Goal: Task Accomplishment & Management: Complete application form

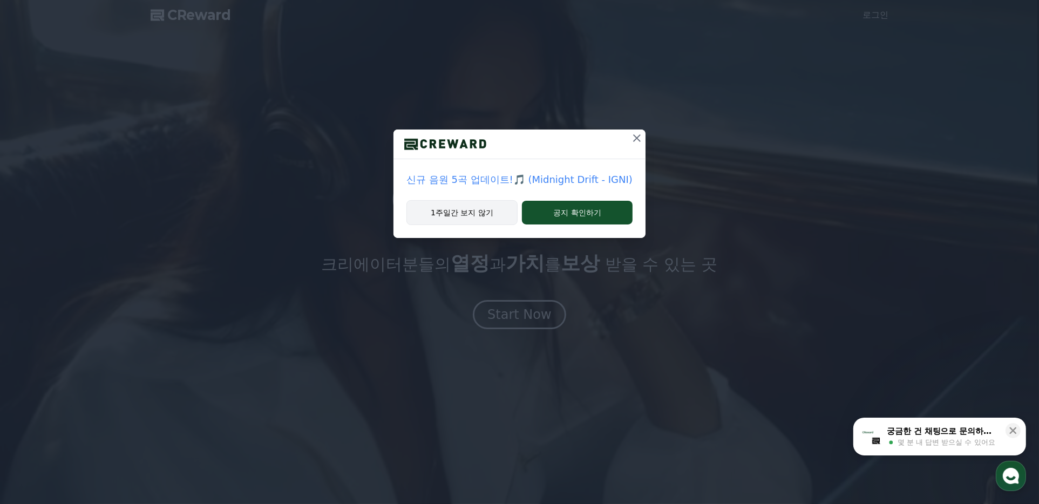
click at [487, 210] on button "1주일간 보지 않기" at bounding box center [461, 212] width 111 height 25
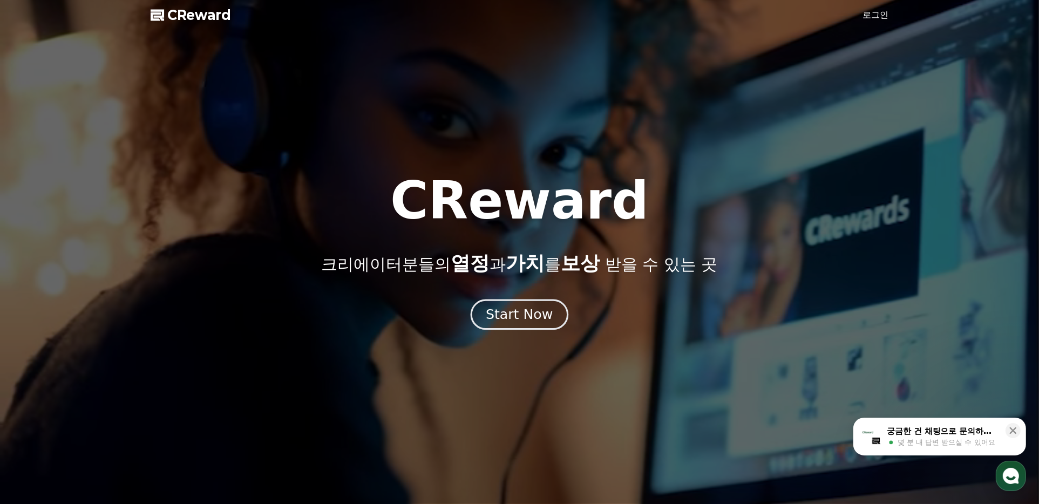
click at [528, 314] on div "Start Now" at bounding box center [519, 314] width 67 height 18
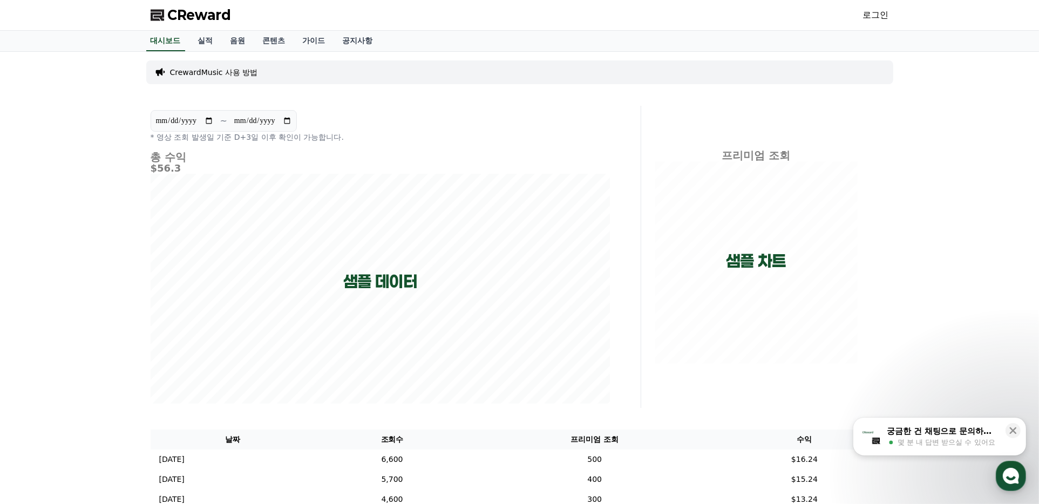
click at [874, 16] on link "로그인" at bounding box center [876, 15] width 26 height 13
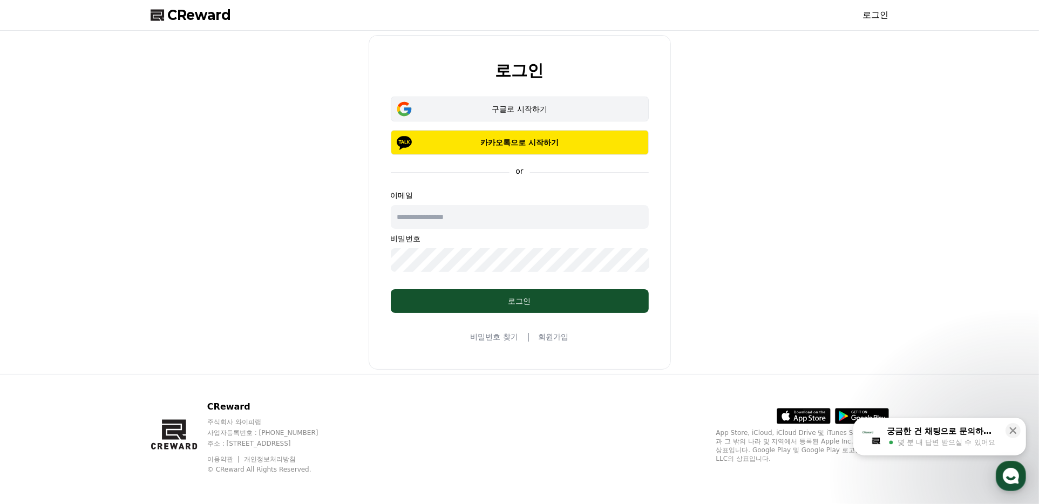
click at [550, 111] on div "구글로 시작하기" at bounding box center [519, 109] width 227 height 11
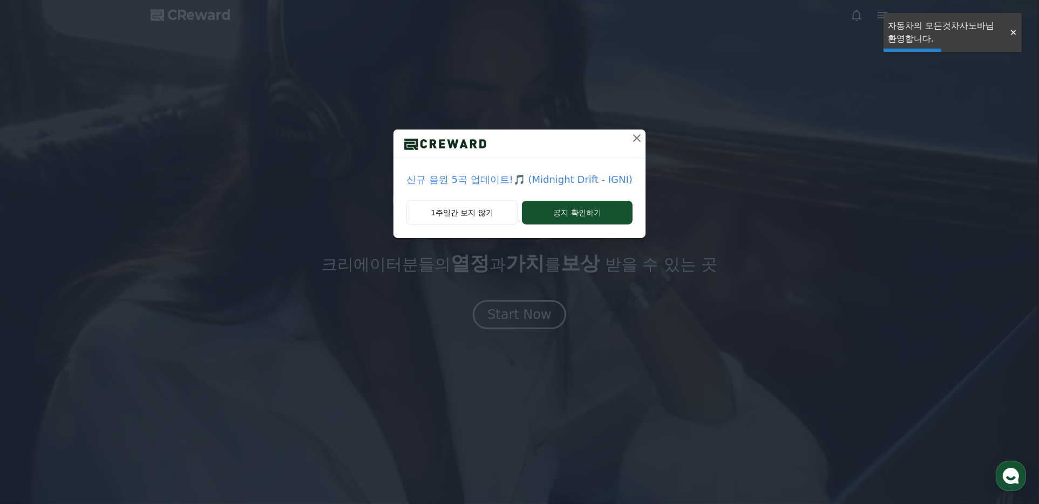
click at [527, 110] on div "신규 음원 5곡 업데이트!🎵 (Midnight Drift - IGNI) 1주일간 보지 않기 공지 확인하기" at bounding box center [519, 127] width 1039 height 255
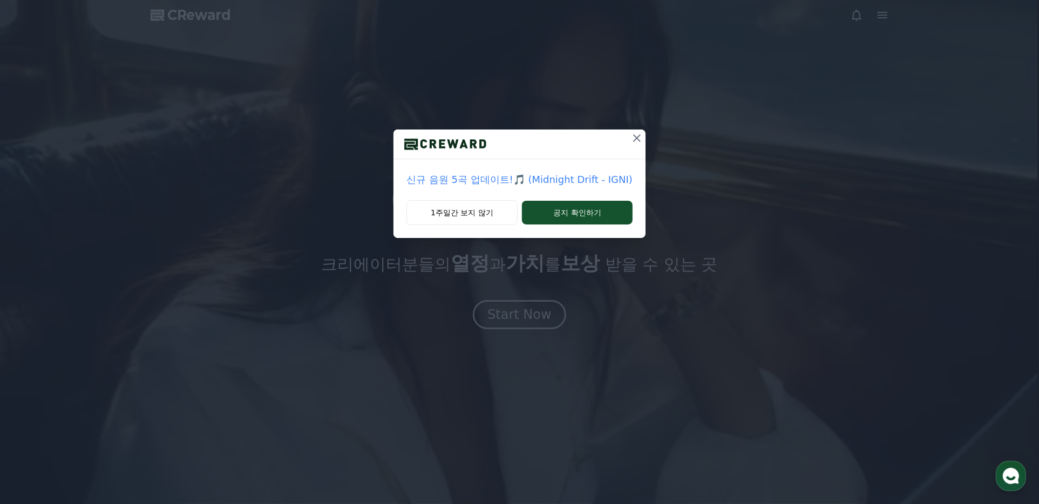
click at [638, 140] on icon at bounding box center [636, 138] width 13 height 13
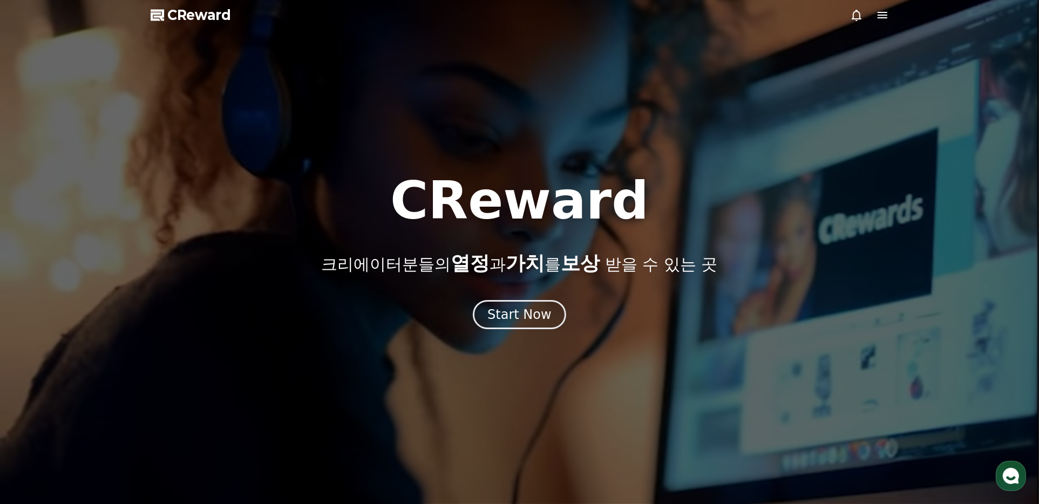
click at [544, 299] on div "CReward 크리에이터분들의 열정 과 가치 를 보상 받을 수 있는 곳 Start Now" at bounding box center [519, 252] width 1039 height 154
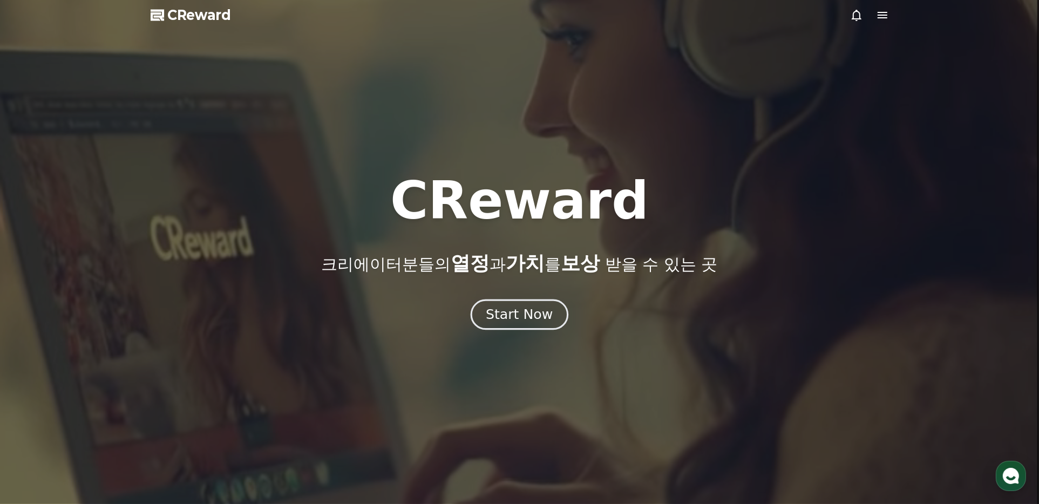
click at [537, 314] on div "Start Now" at bounding box center [519, 314] width 67 height 18
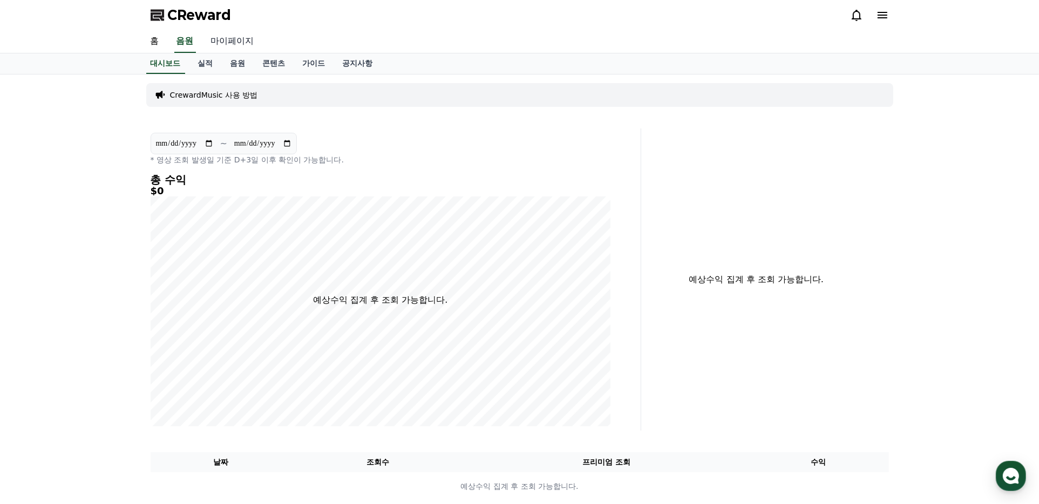
click at [233, 36] on link "마이페이지" at bounding box center [232, 41] width 60 height 23
select select "**********"
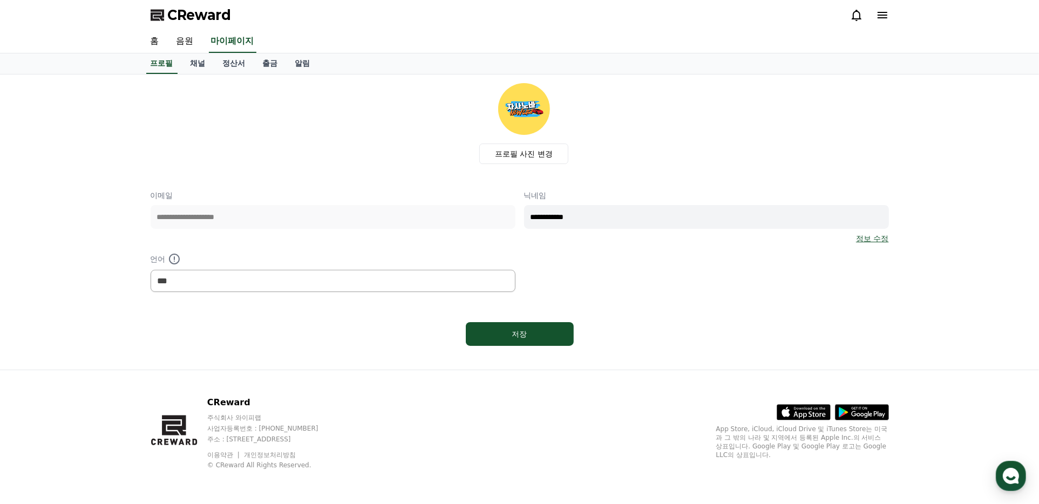
click at [345, 156] on div "프로필 사진 변경" at bounding box center [523, 123] width 729 height 81
click at [517, 324] on button "저장" at bounding box center [520, 334] width 108 height 24
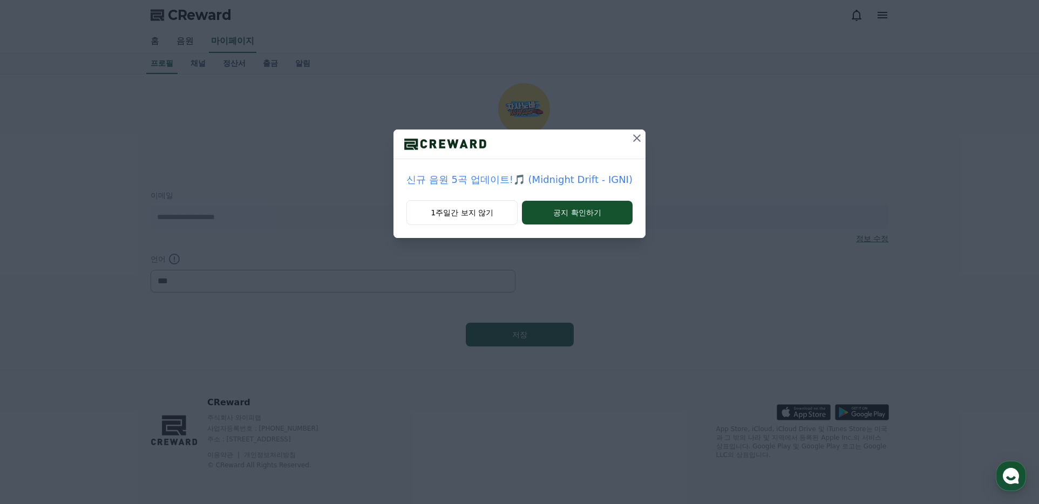
select select "**********"
click at [638, 140] on icon at bounding box center [636, 138] width 13 height 13
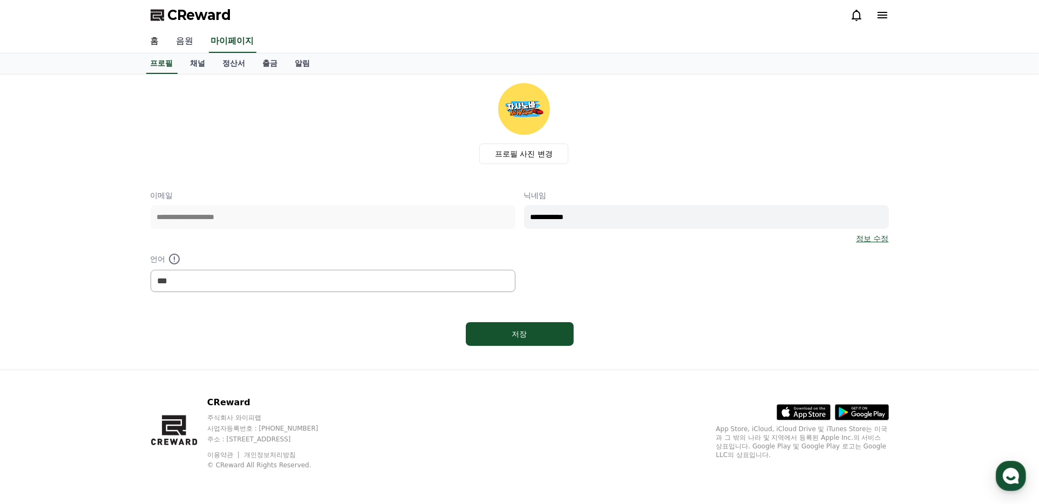
click at [189, 37] on link "음원" at bounding box center [185, 41] width 35 height 23
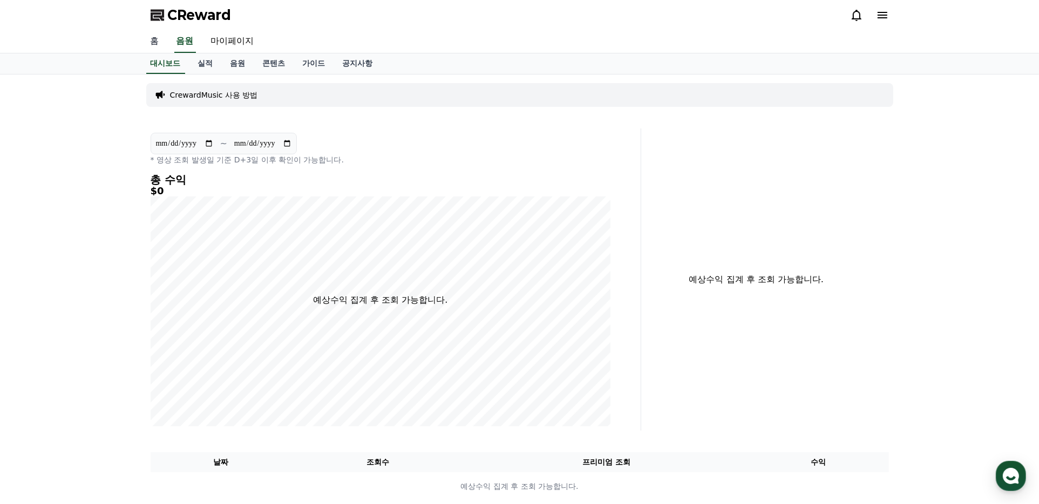
click at [155, 40] on link "홈" at bounding box center [155, 41] width 26 height 23
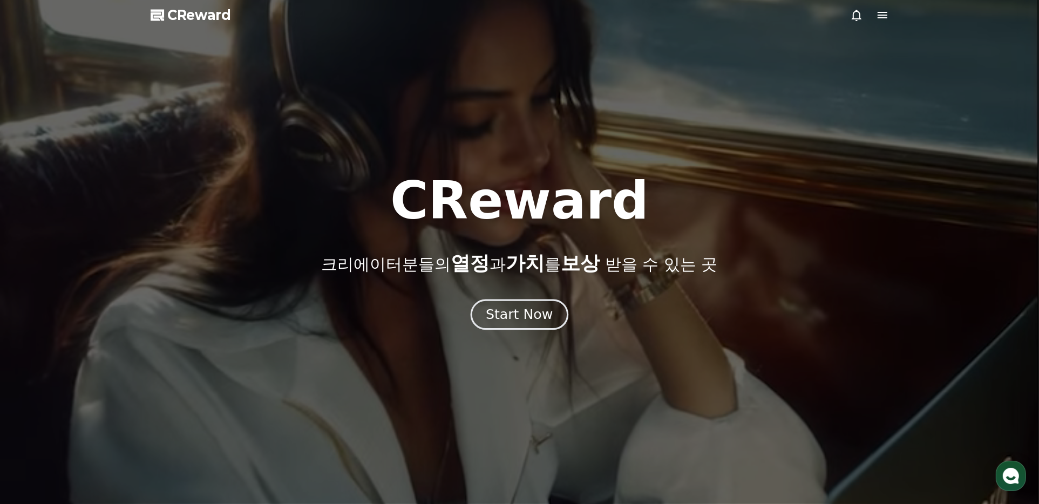
click at [543, 311] on div "Start Now" at bounding box center [519, 314] width 67 height 18
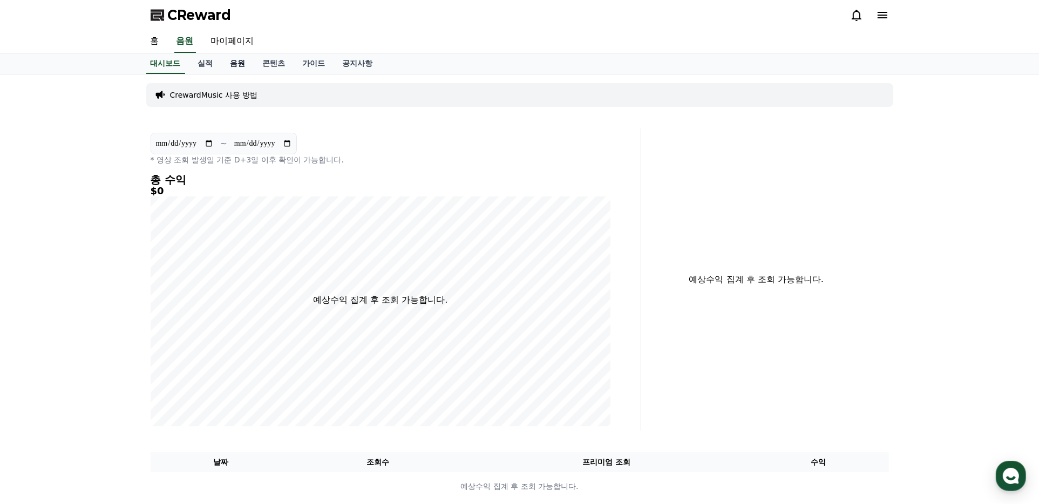
click at [247, 62] on link "음원" at bounding box center [238, 63] width 32 height 21
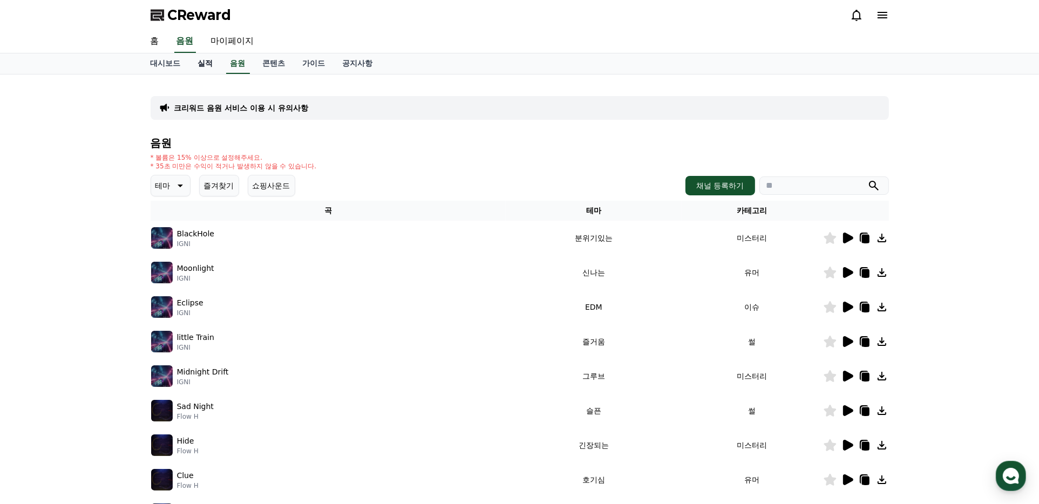
click at [217, 61] on link "실적" at bounding box center [205, 63] width 32 height 21
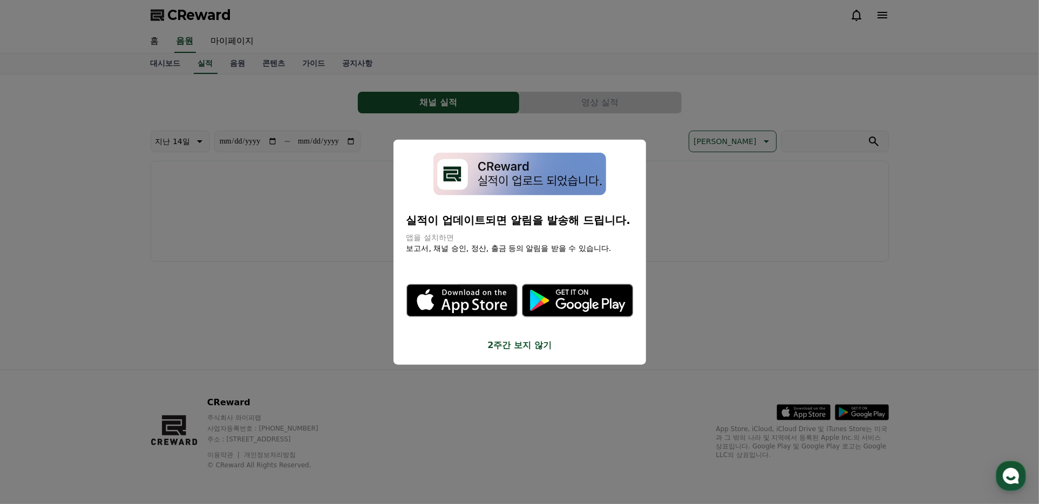
click at [252, 61] on button "close modal" at bounding box center [519, 252] width 1039 height 504
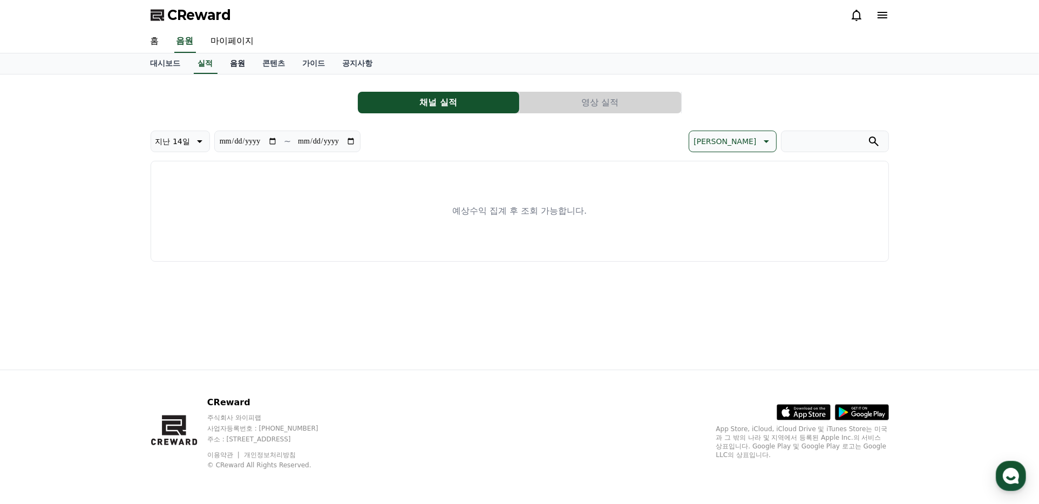
click at [234, 54] on link "음원" at bounding box center [238, 63] width 32 height 21
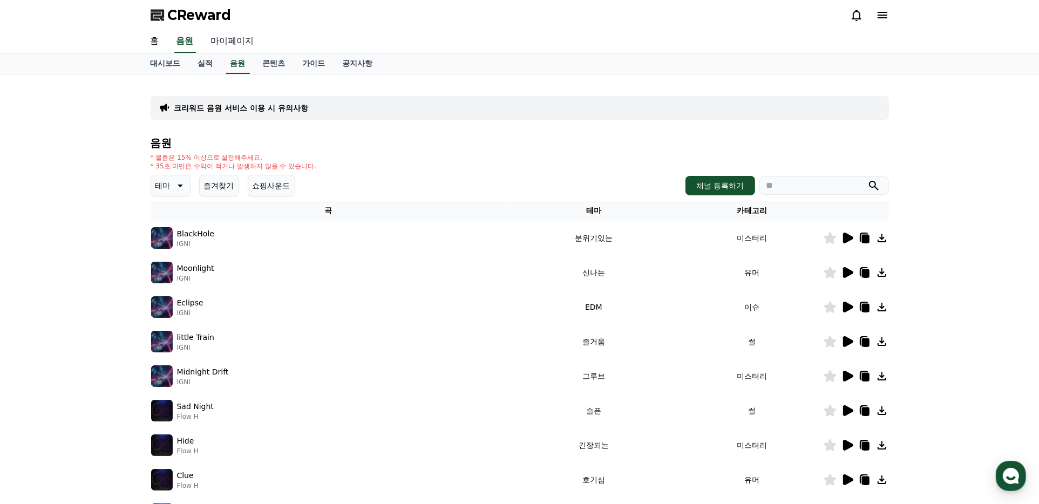
click at [235, 42] on link "마이페이지" at bounding box center [232, 41] width 60 height 23
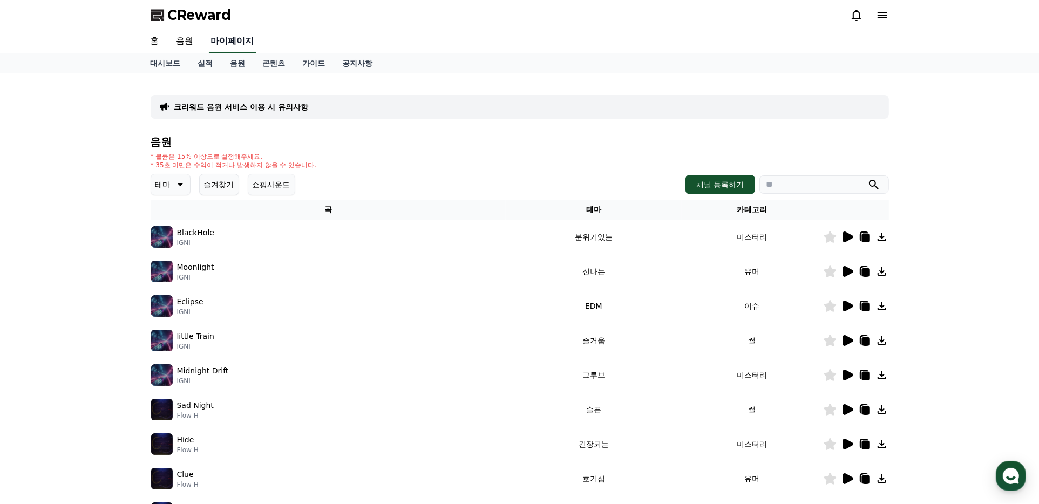
select select "**********"
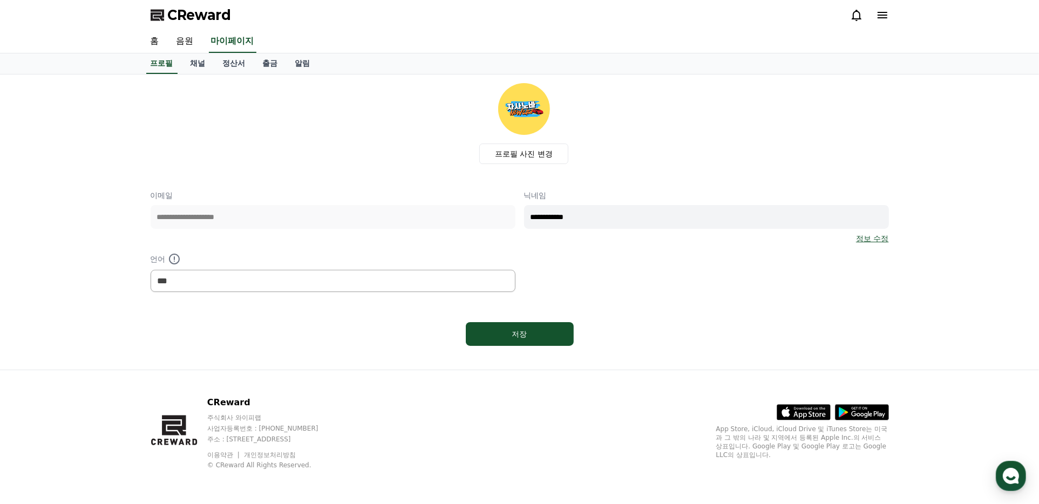
click at [326, 146] on div "프로필 사진 변경" at bounding box center [523, 123] width 729 height 81
click at [196, 58] on link "채널" at bounding box center [198, 63] width 32 height 21
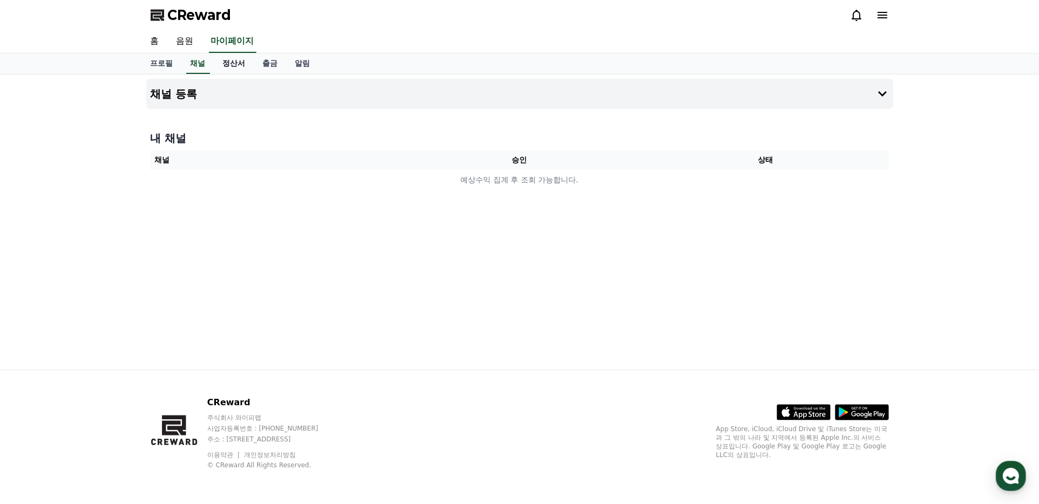
click at [230, 62] on link "정산서" at bounding box center [234, 63] width 40 height 21
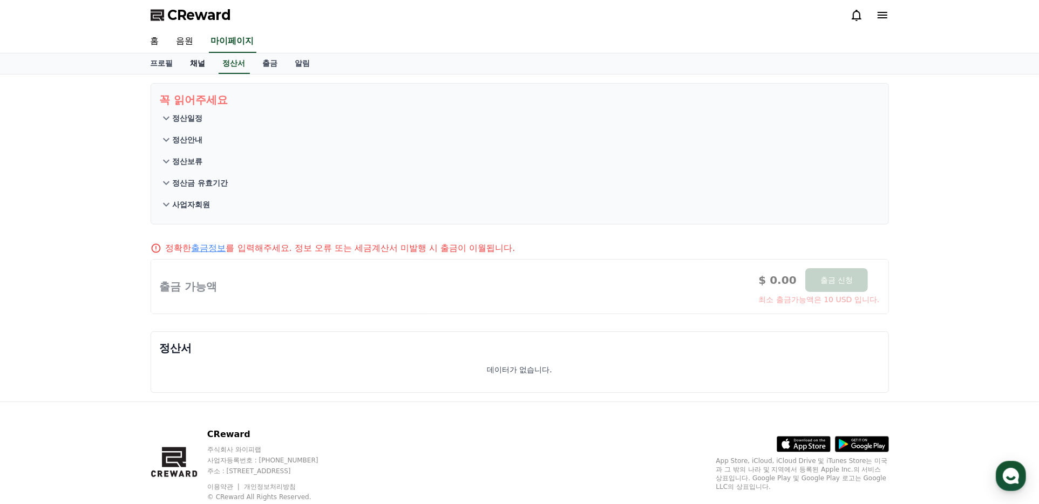
click at [182, 60] on link "채널" at bounding box center [198, 63] width 32 height 21
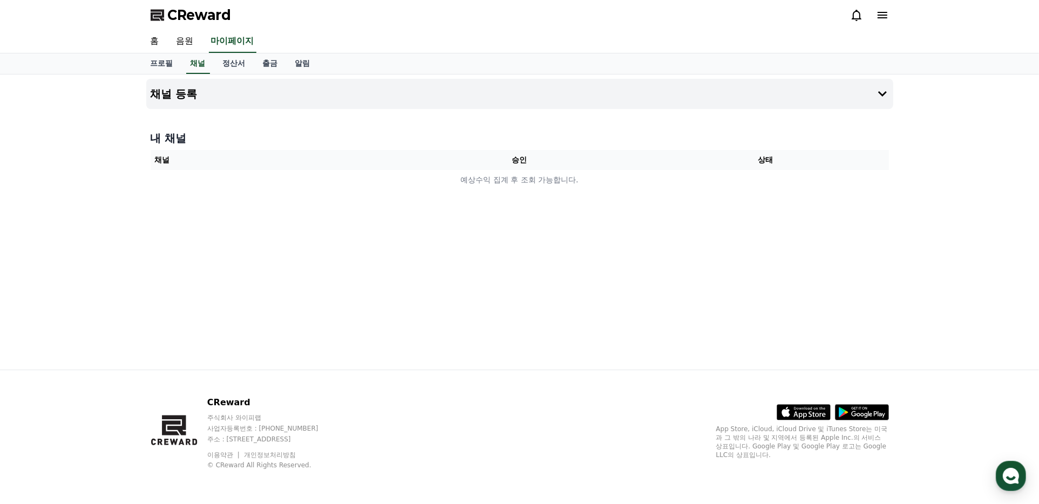
click at [511, 161] on th "승인" at bounding box center [519, 160] width 246 height 20
click at [241, 69] on link "정산서" at bounding box center [234, 63] width 40 height 21
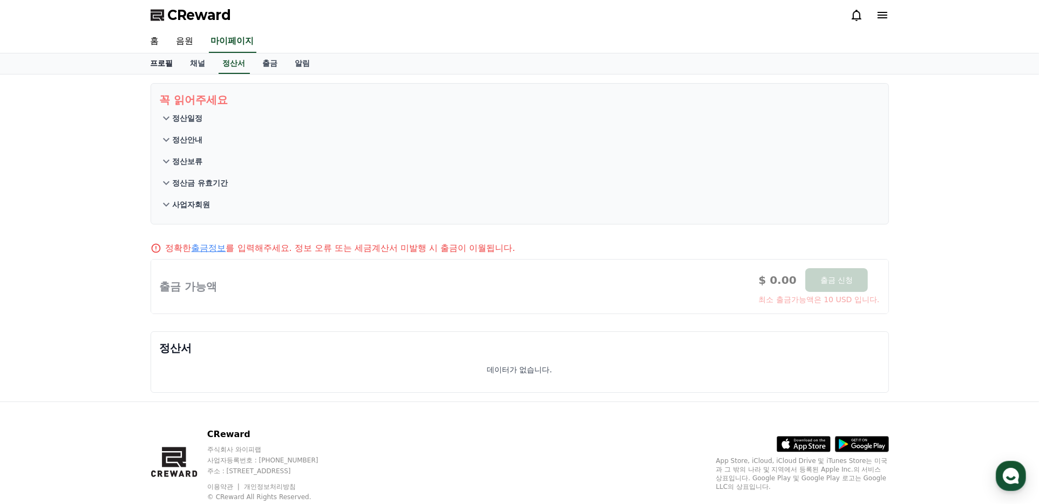
click at [147, 62] on link "프로필" at bounding box center [162, 63] width 40 height 21
select select "**********"
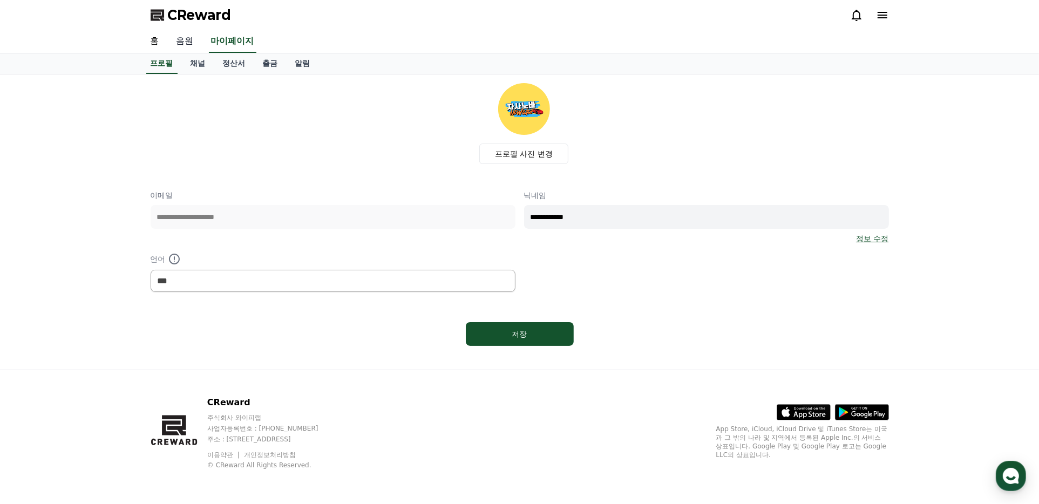
click at [185, 46] on link "음원" at bounding box center [185, 41] width 35 height 23
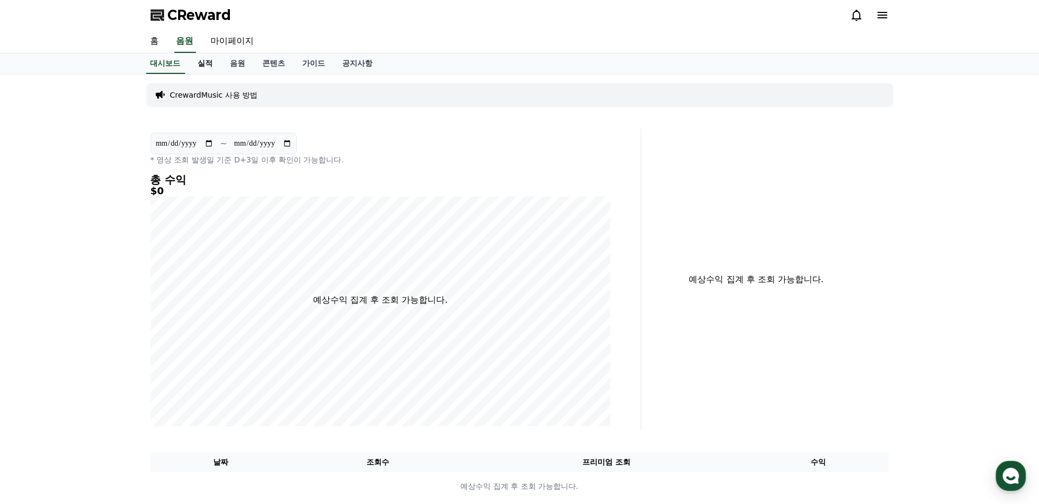
click at [206, 65] on link "실적" at bounding box center [205, 63] width 32 height 21
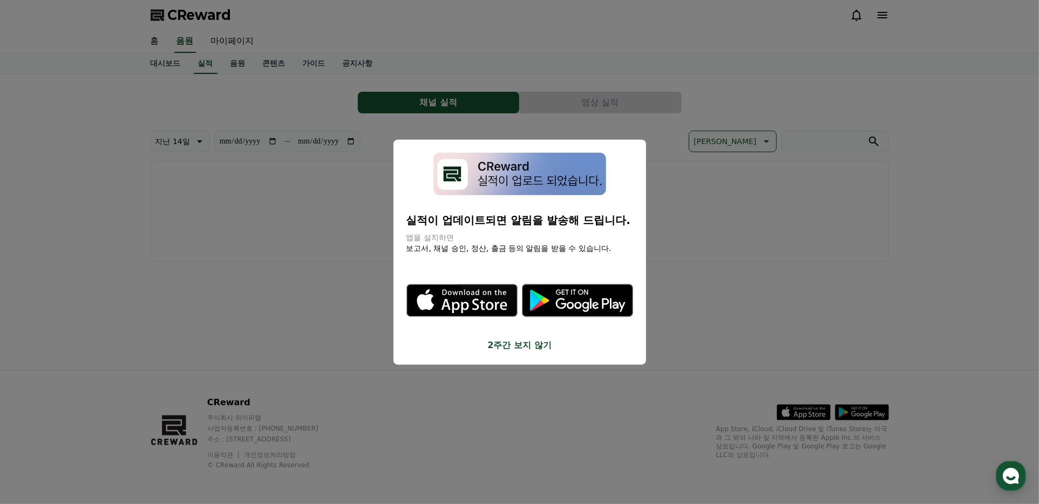
drag, startPoint x: 520, startPoint y: 350, endPoint x: 515, endPoint y: 336, distance: 14.8
click at [520, 350] on button "2주간 보지 않기" at bounding box center [519, 344] width 227 height 13
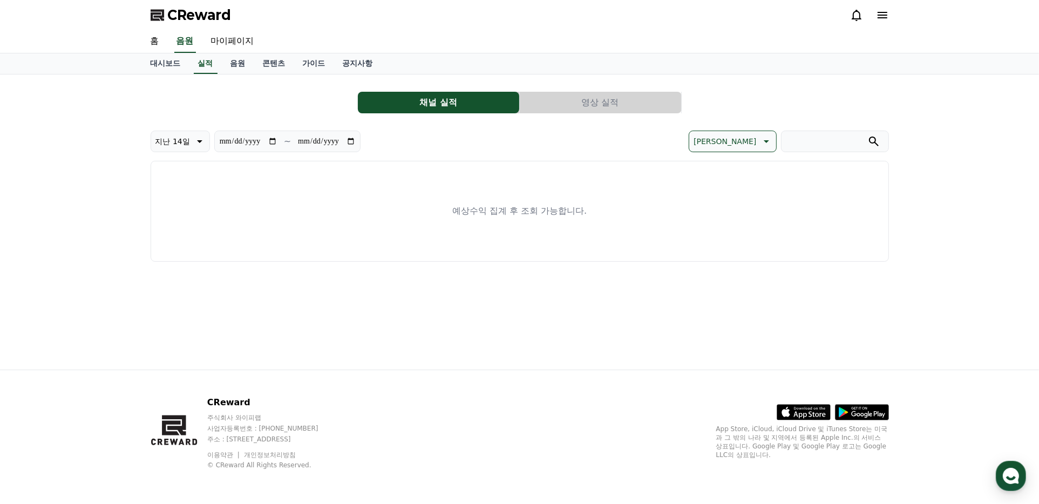
click at [889, 13] on div "CReward" at bounding box center [519, 15] width 755 height 30
click at [880, 13] on icon at bounding box center [882, 15] width 13 height 13
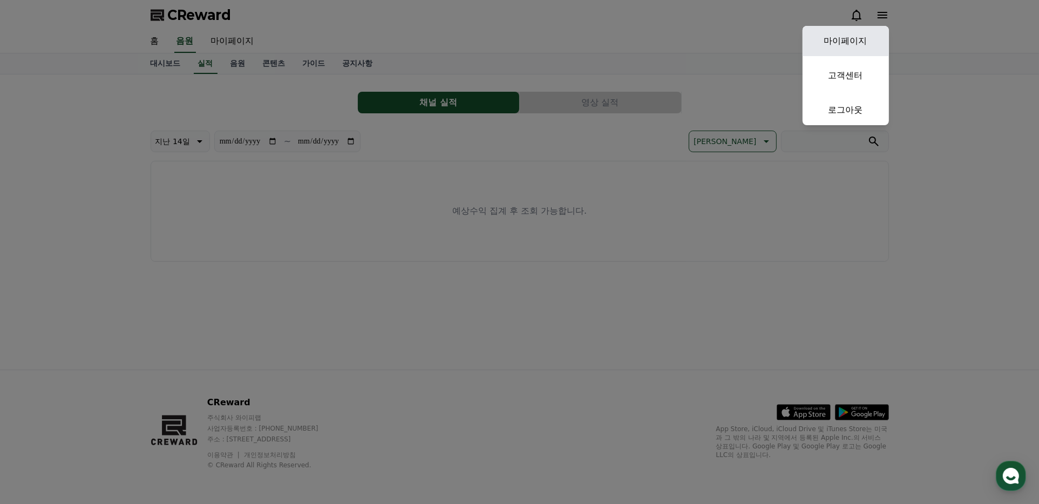
click at [851, 35] on link "마이페이지" at bounding box center [845, 41] width 86 height 30
select select "**********"
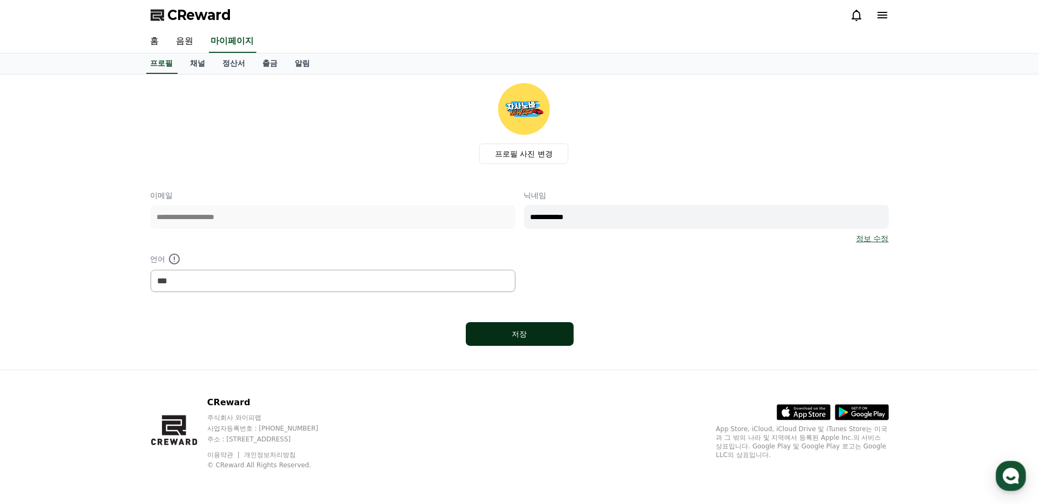
click at [487, 334] on div "저장" at bounding box center [519, 334] width 65 height 11
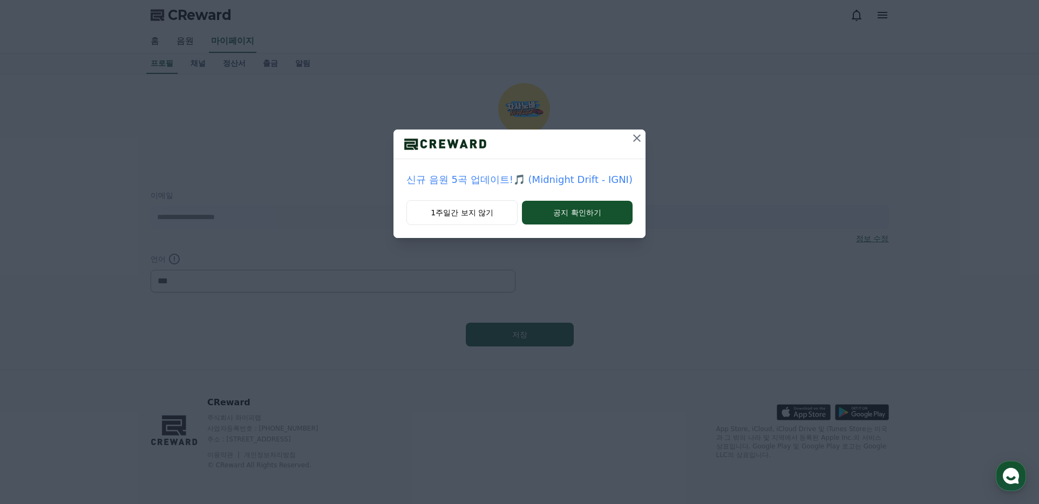
select select "**********"
click at [495, 208] on button "1주일간 보지 않기" at bounding box center [461, 212] width 111 height 25
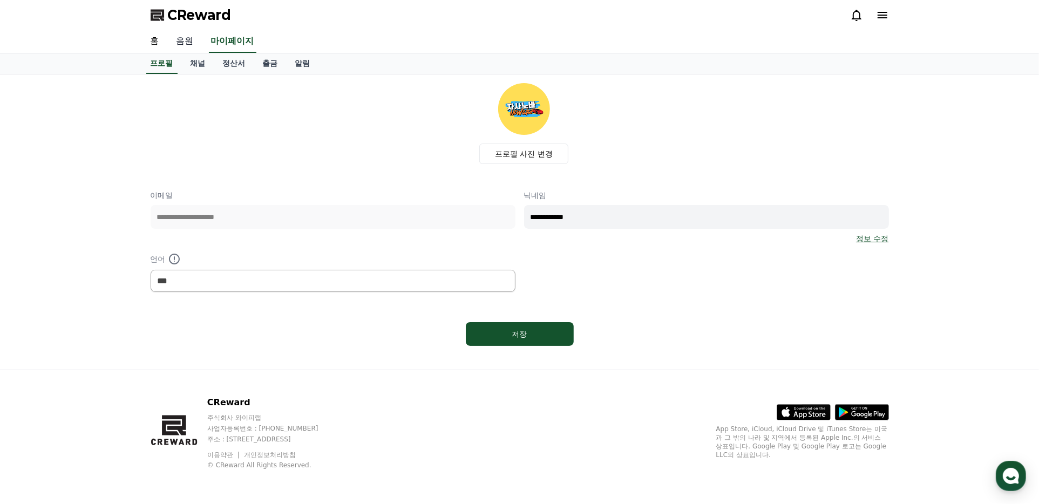
click at [168, 37] on link "음원" at bounding box center [185, 41] width 35 height 23
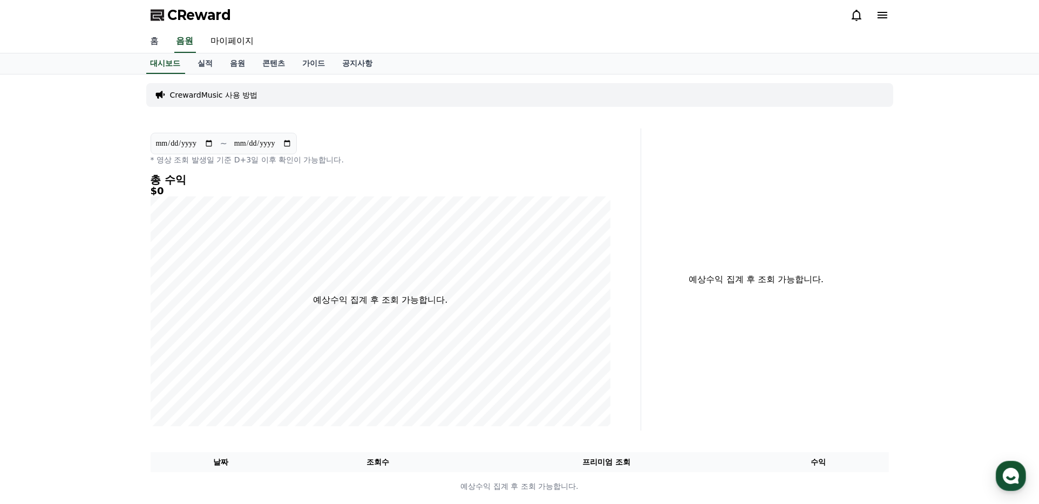
click at [163, 40] on link "홈" at bounding box center [155, 41] width 26 height 23
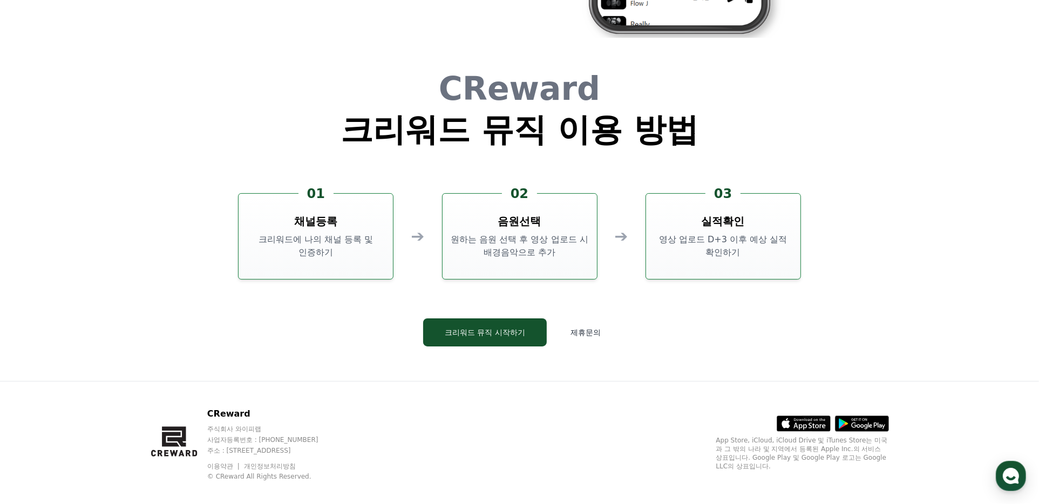
scroll to position [2922, 0]
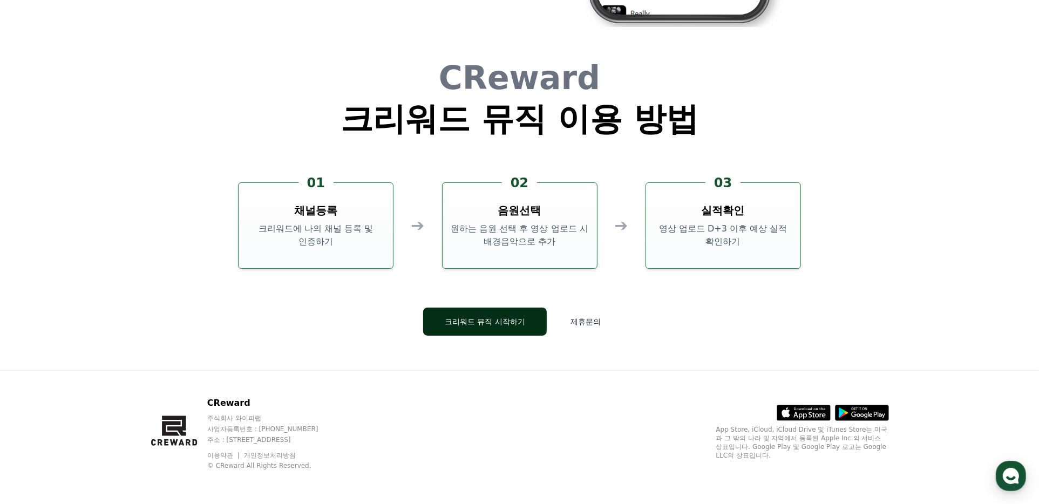
click at [524, 325] on button "크리워드 뮤직 시작하기" at bounding box center [485, 322] width 124 height 28
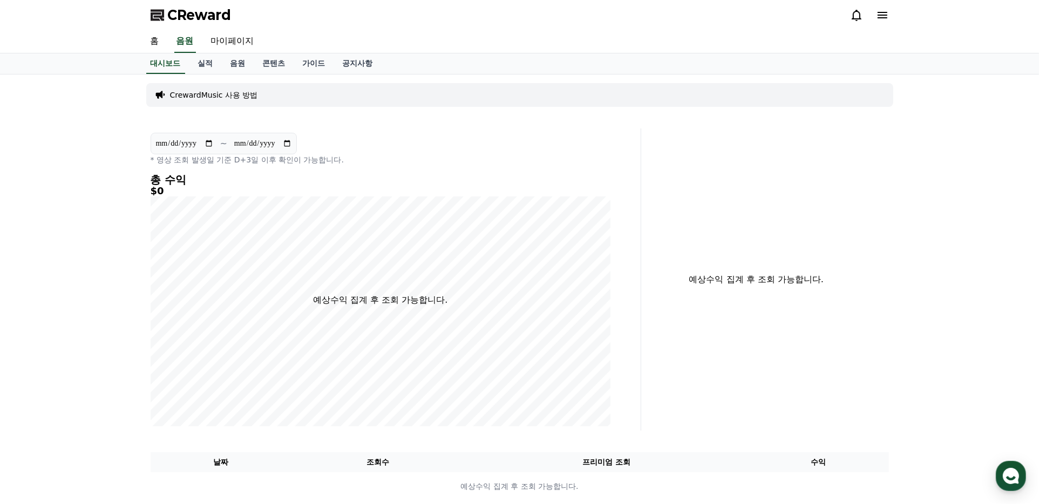
scroll to position [2922, 0]
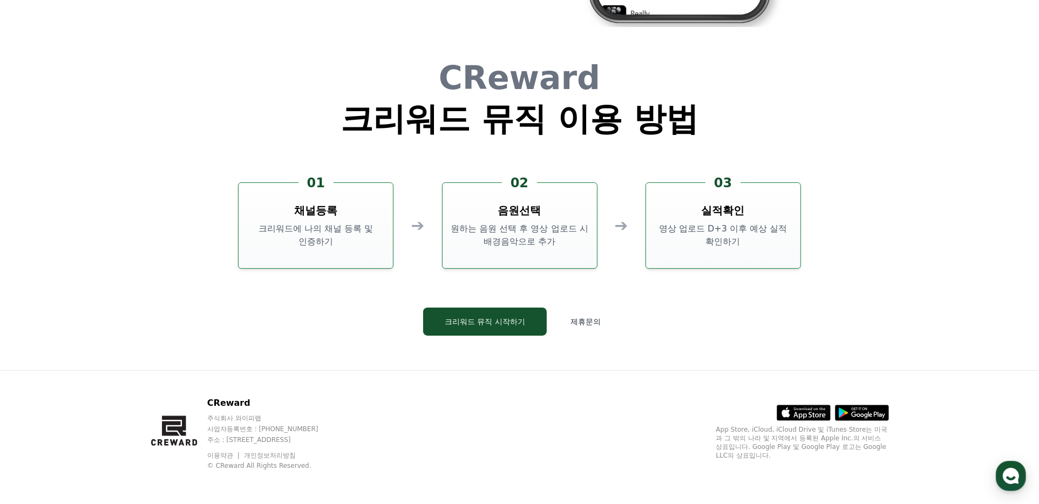
click at [349, 224] on p "크리워드에 나의 채널 등록 및 인증하기" at bounding box center [316, 235] width 146 height 26
click at [380, 235] on p "크리워드에 나의 채널 등록 및 인증하기" at bounding box center [316, 235] width 146 height 26
click at [381, 235] on p "크리워드에 나의 채널 등록 및 인증하기" at bounding box center [316, 235] width 146 height 26
drag, startPoint x: 513, startPoint y: 240, endPoint x: 550, endPoint y: 244, distance: 37.5
click at [546, 243] on p "원하는 음원 선택 후 영상 업로드 시 배경음악으로 추가" at bounding box center [520, 235] width 146 height 26
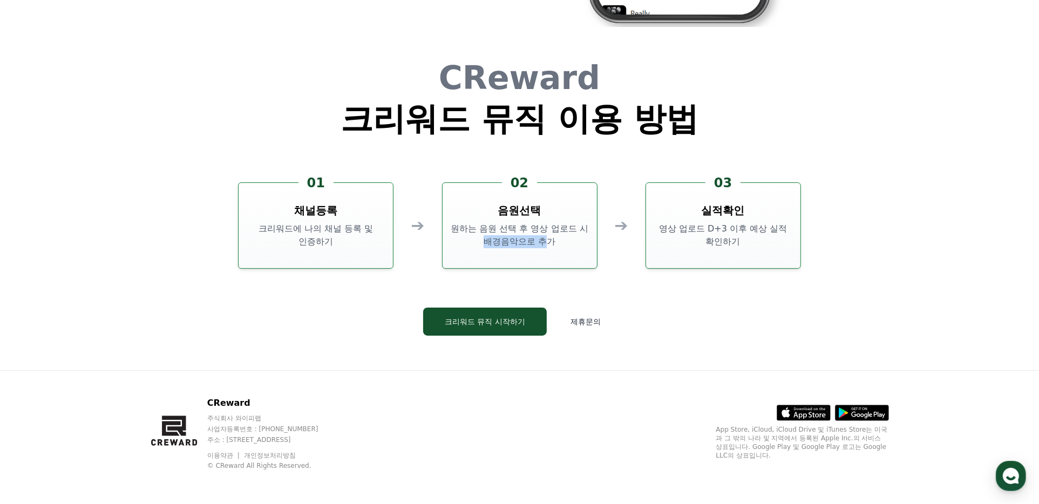
click at [550, 244] on p "원하는 음원 선택 후 영상 업로드 시 배경음악으로 추가" at bounding box center [520, 235] width 146 height 26
click at [319, 211] on h3 "채널등록" at bounding box center [315, 210] width 43 height 15
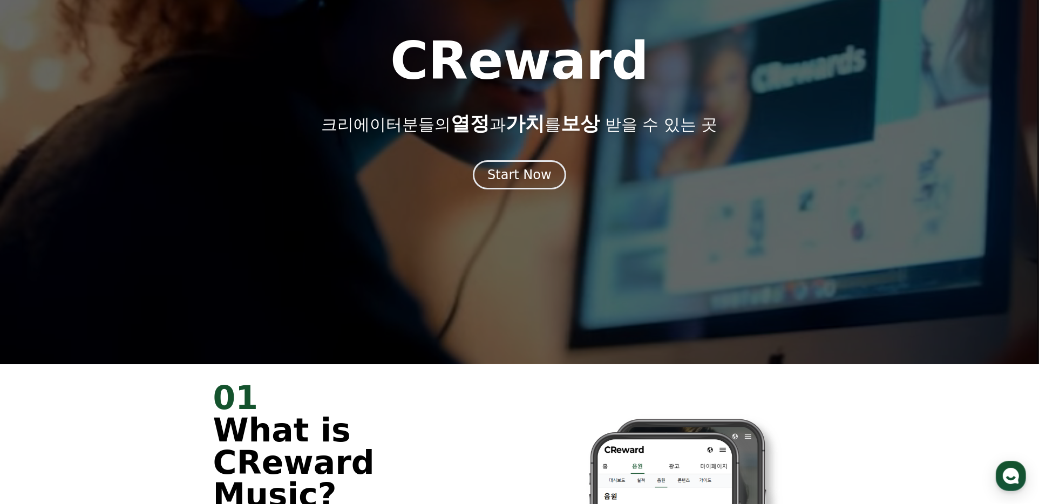
scroll to position [0, 0]
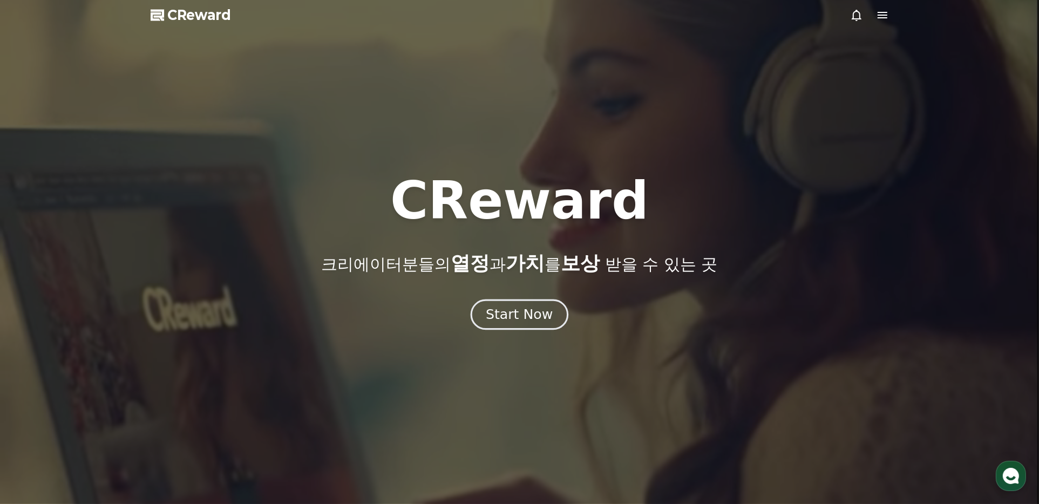
click at [532, 315] on div "Start Now" at bounding box center [519, 314] width 67 height 18
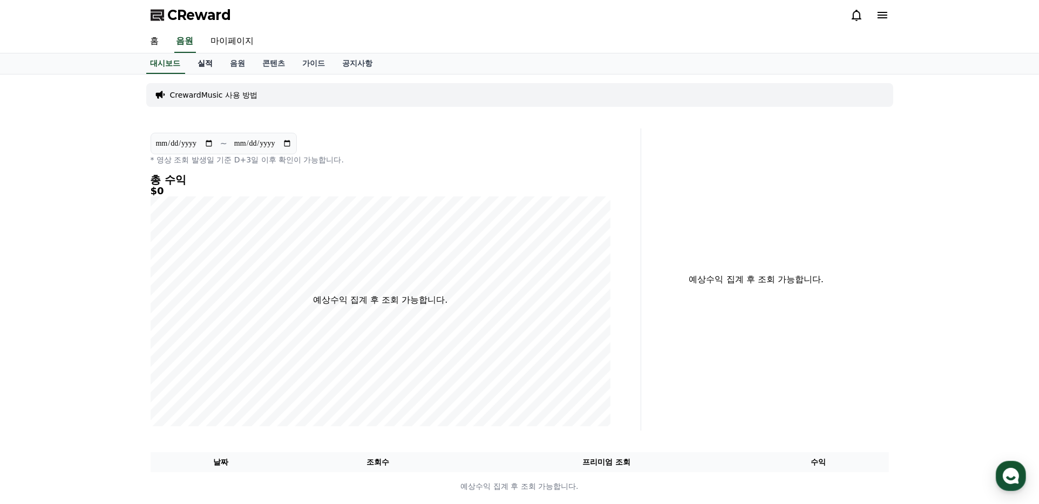
click at [206, 54] on link "실적" at bounding box center [205, 63] width 32 height 21
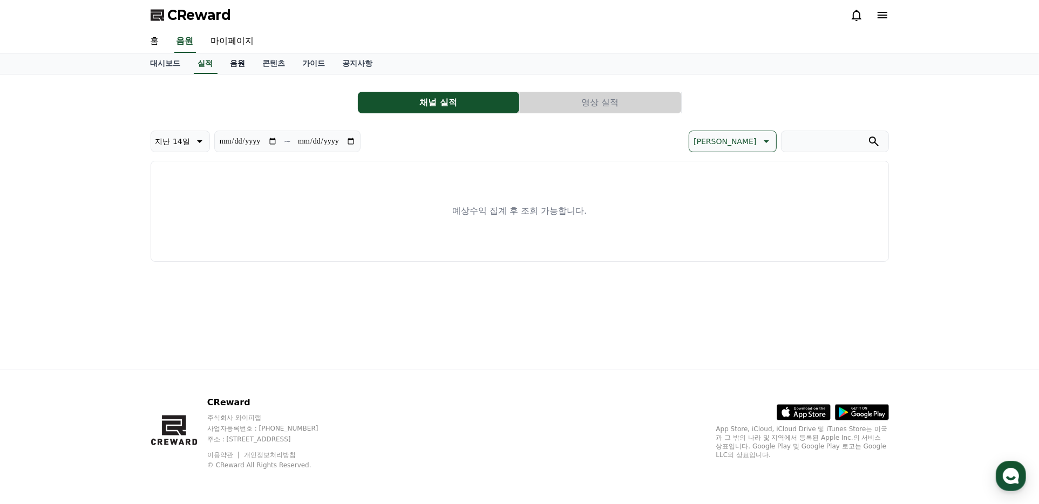
click at [251, 59] on link "음원" at bounding box center [238, 63] width 32 height 21
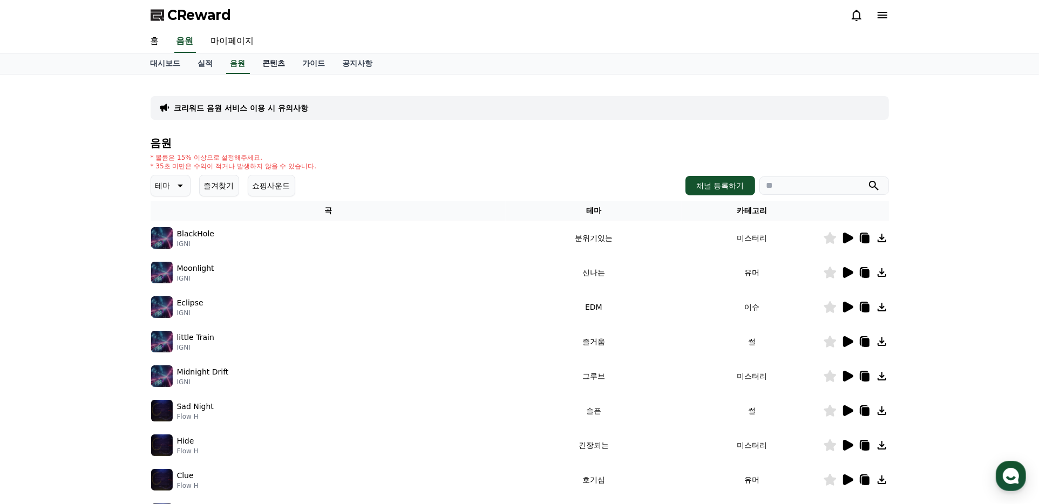
click at [281, 60] on link "콘텐츠" at bounding box center [274, 63] width 40 height 21
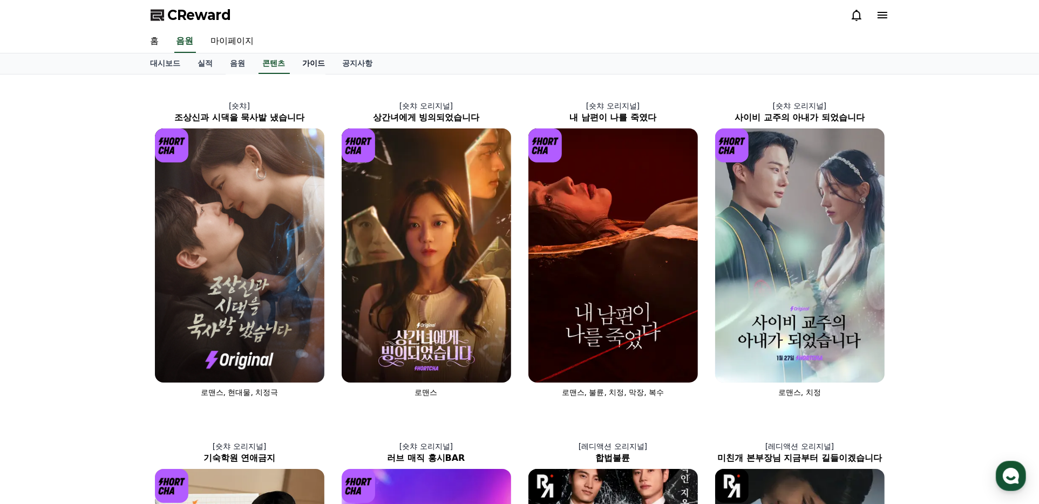
click at [320, 62] on link "가이드" at bounding box center [314, 63] width 40 height 21
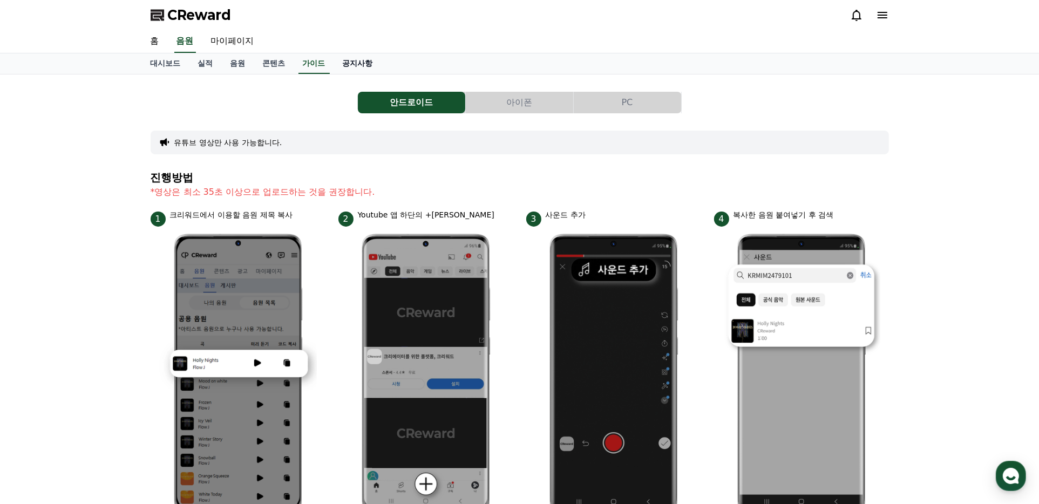
click at [360, 63] on link "공지사항" at bounding box center [357, 63] width 47 height 21
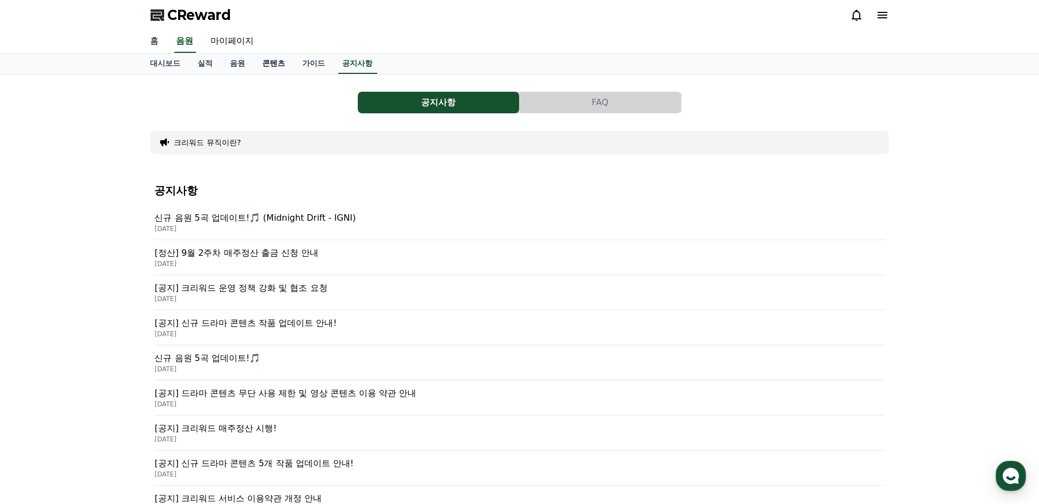
click at [282, 64] on link "콘텐츠" at bounding box center [274, 63] width 40 height 21
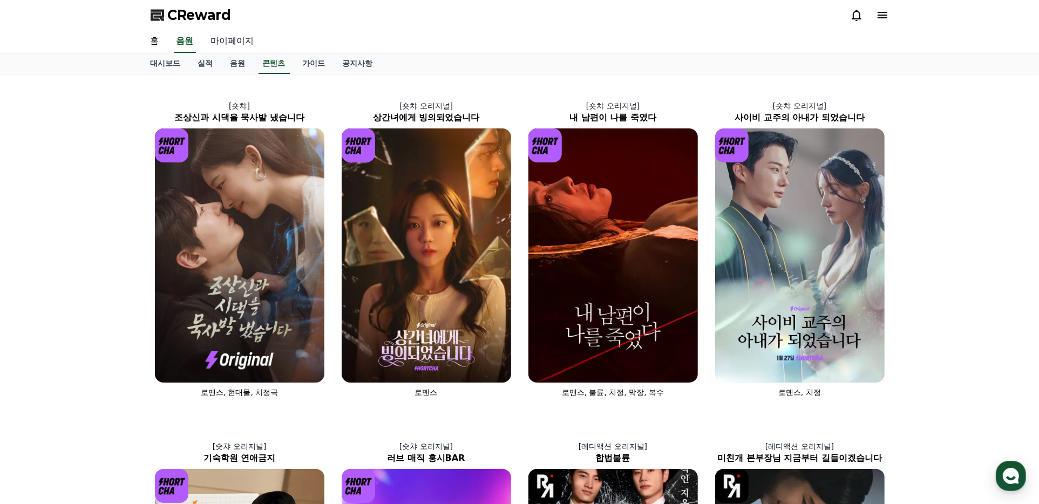
click at [228, 32] on link "마이페이지" at bounding box center [232, 41] width 60 height 23
select select "**********"
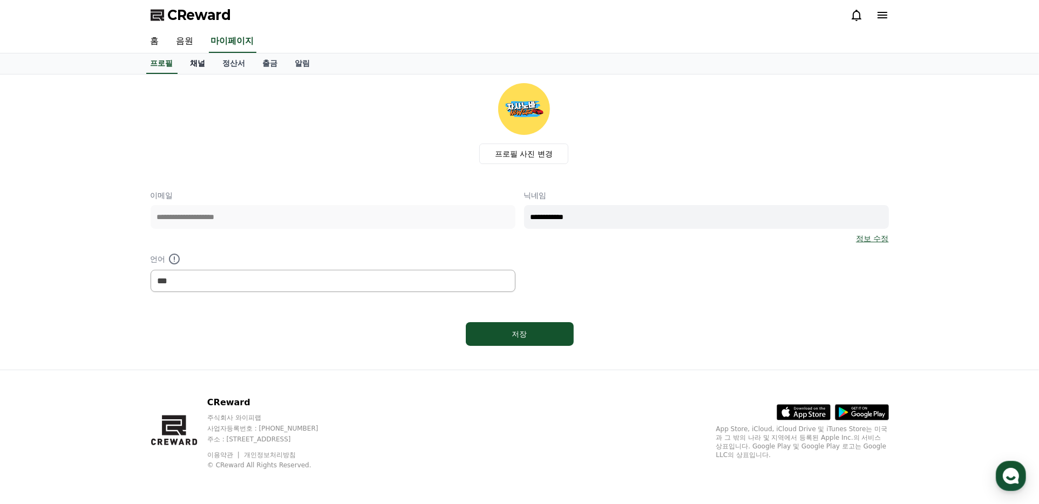
click at [200, 60] on link "채널" at bounding box center [198, 63] width 32 height 21
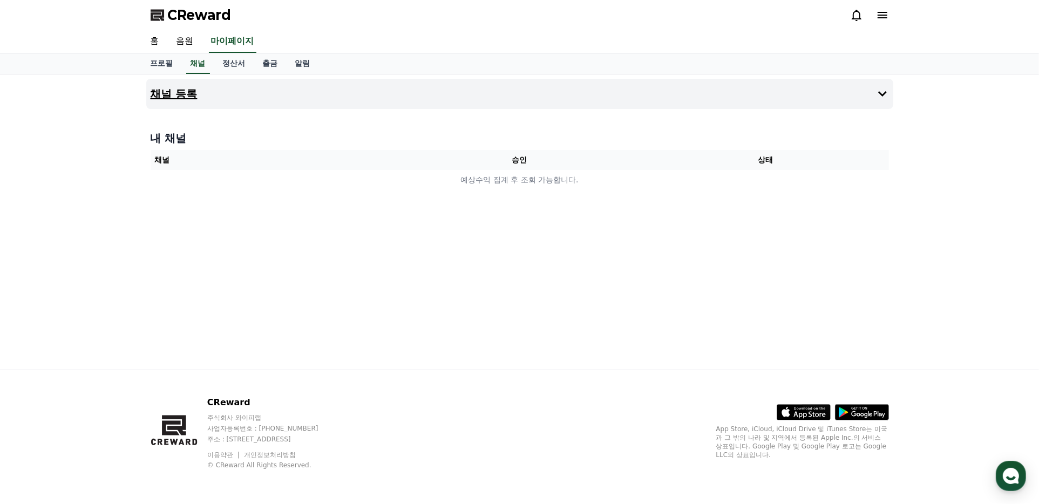
click at [248, 94] on button "채널 등록" at bounding box center [519, 94] width 747 height 30
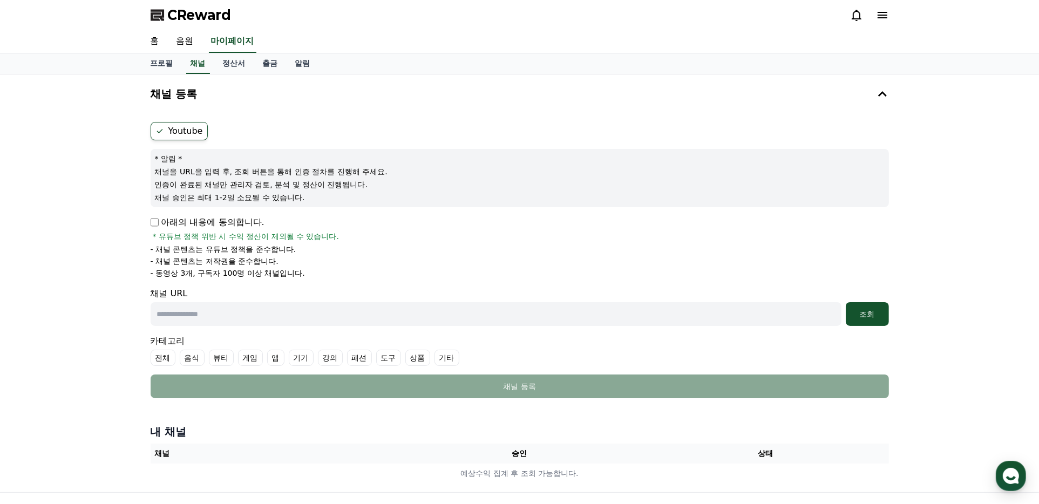
click at [174, 133] on label "Youtube" at bounding box center [179, 131] width 57 height 18
click at [856, 309] on div "조회" at bounding box center [867, 314] width 35 height 11
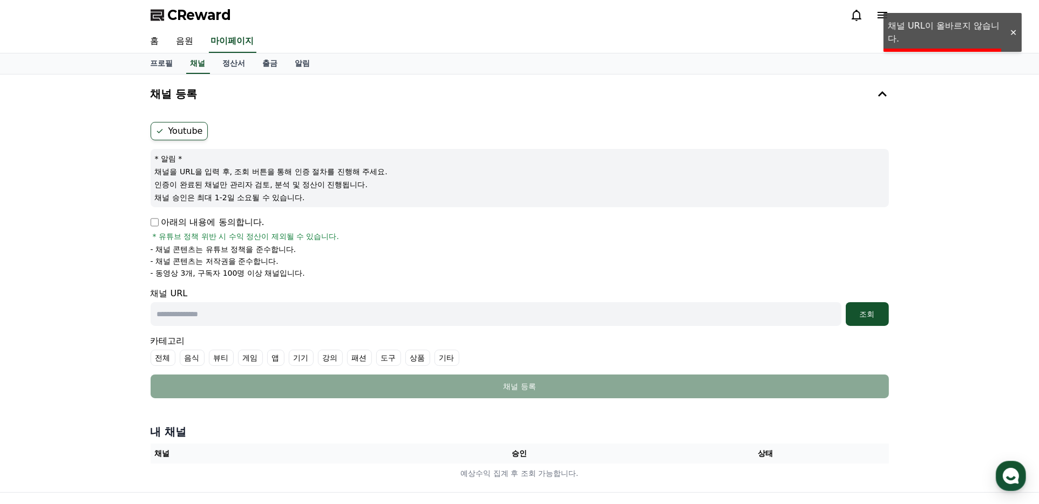
drag, startPoint x: 220, startPoint y: 225, endPoint x: 190, endPoint y: 221, distance: 29.5
click at [220, 225] on p "아래의 내용에 동의합니다." at bounding box center [208, 222] width 114 height 13
click at [165, 220] on p "아래의 내용에 동의합니다." at bounding box center [208, 222] width 114 height 13
click at [160, 221] on p "아래의 내용에 동의합니다." at bounding box center [208, 222] width 114 height 13
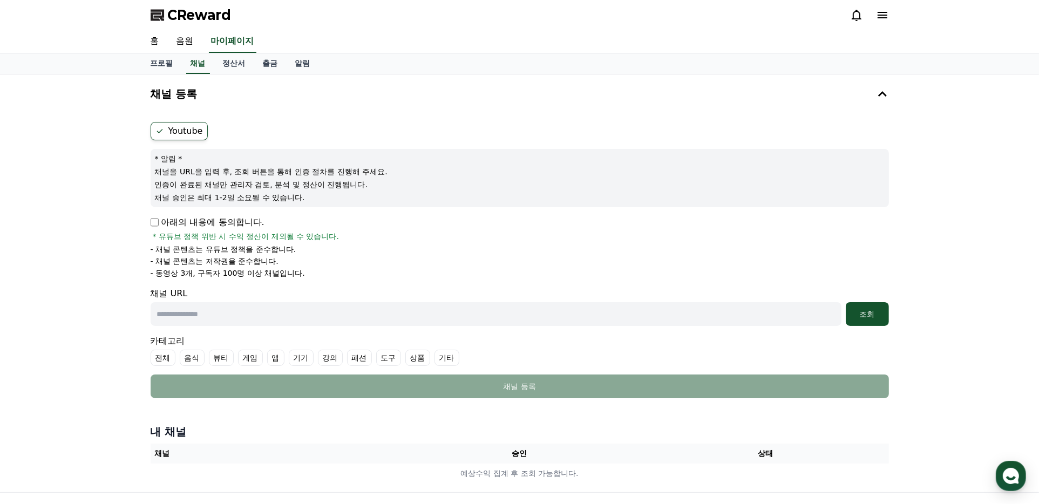
scroll to position [108, 0]
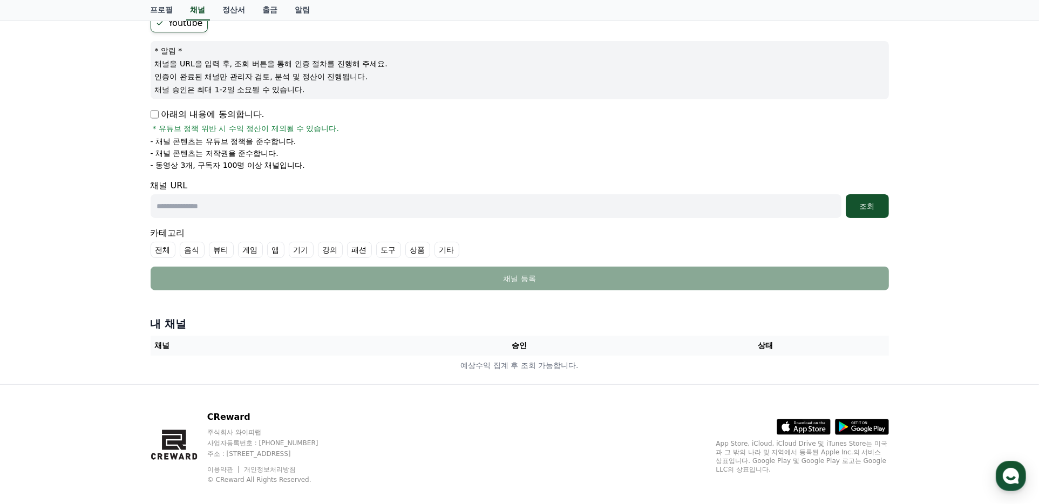
click at [222, 211] on input "text" at bounding box center [496, 206] width 691 height 24
paste input "**********"
type input "**********"
click at [855, 201] on div "조회" at bounding box center [867, 206] width 35 height 11
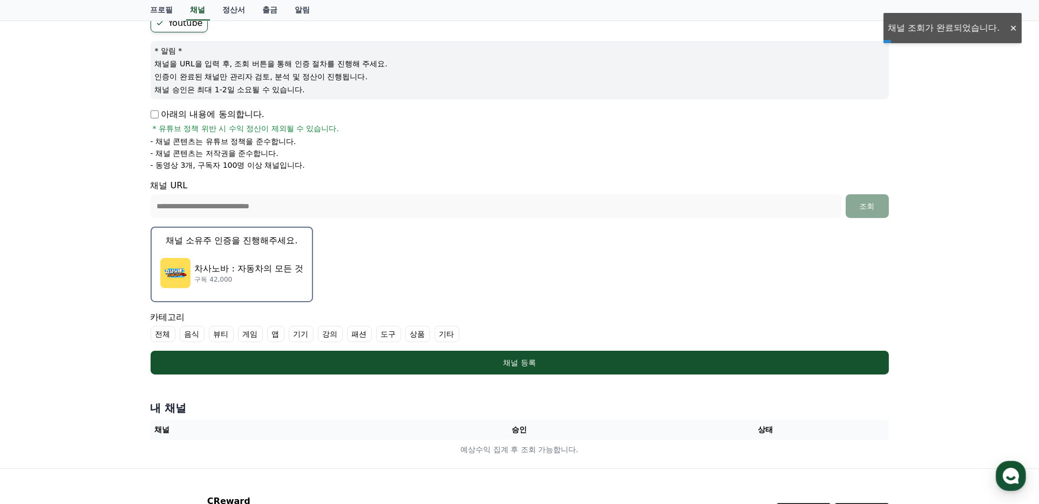
click at [439, 336] on label "기타" at bounding box center [446, 334] width 25 height 16
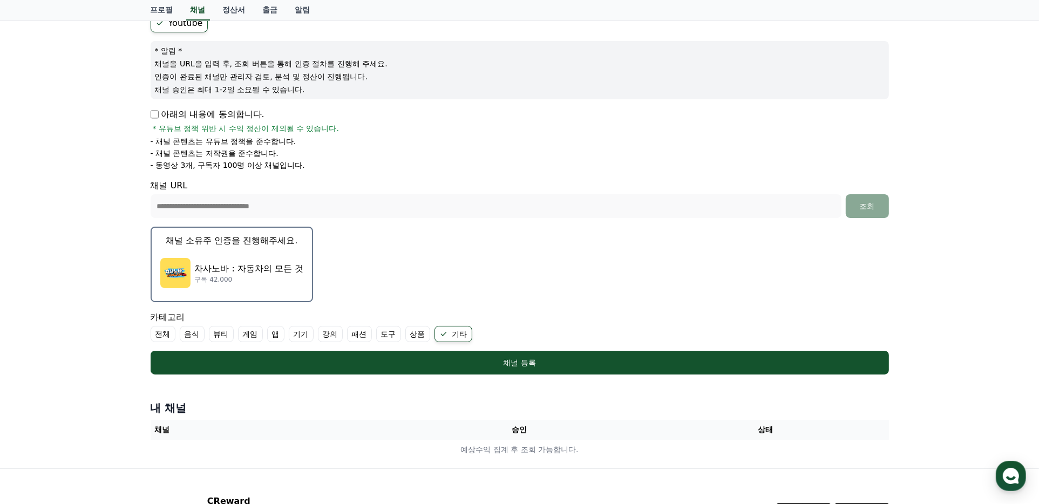
scroll to position [203, 0]
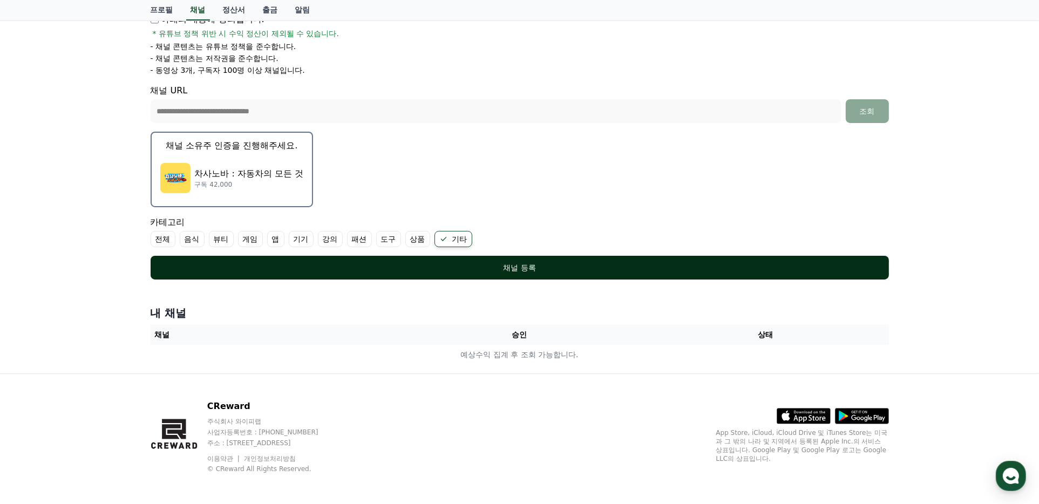
click at [471, 269] on div "채널 등록" at bounding box center [519, 267] width 695 height 11
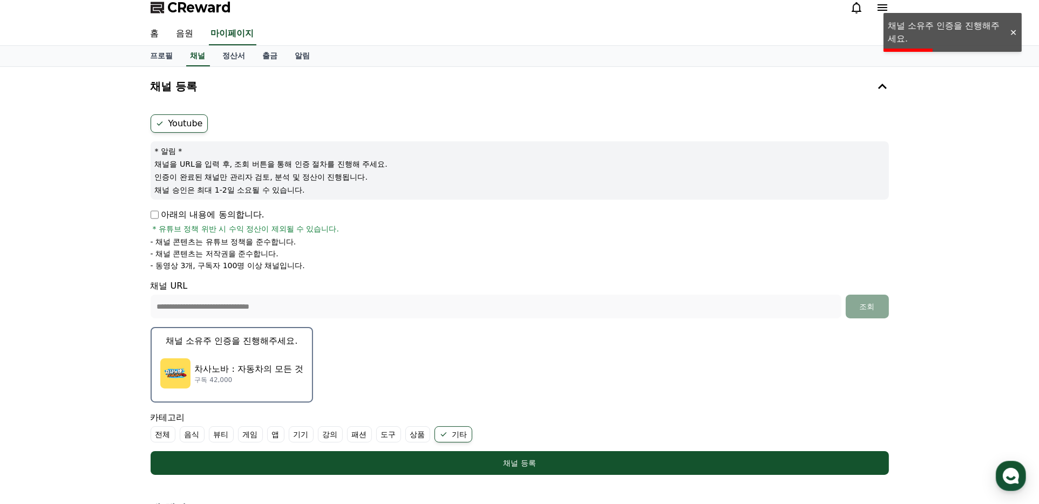
scroll to position [0, 0]
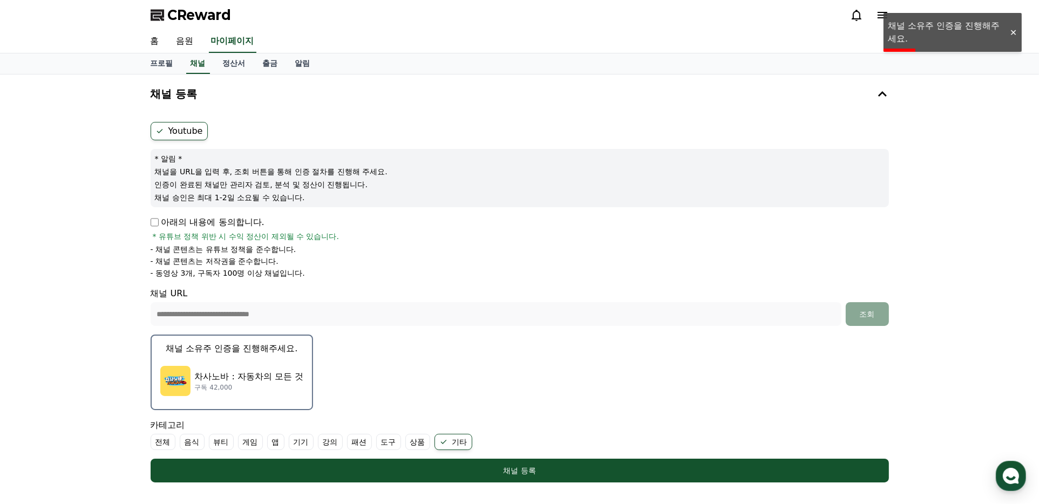
click at [180, 141] on form "**********" at bounding box center [520, 302] width 738 height 360
click at [182, 132] on label "Youtube" at bounding box center [179, 131] width 57 height 18
drag, startPoint x: 255, startPoint y: 190, endPoint x: 365, endPoint y: 208, distance: 111.4
click at [334, 202] on div "* 알림 * 채널을 URL을 입력 후, 조회 버튼을 통해 인증 절차를 진행해 주세요. 인증이 완료된 채널만 관리자 검토, 분석 및 정산이 진행…" at bounding box center [520, 178] width 738 height 58
click at [365, 208] on form "**********" at bounding box center [520, 302] width 738 height 360
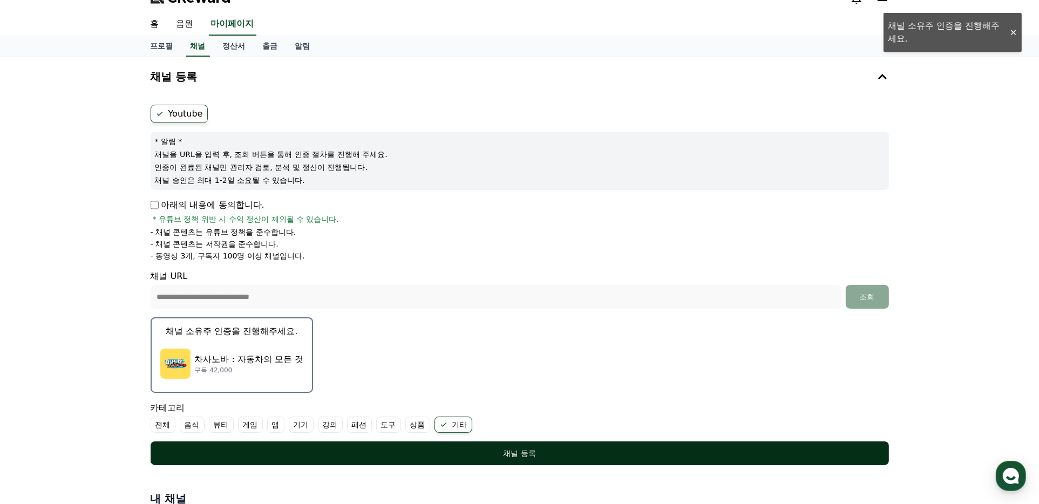
scroll to position [203, 0]
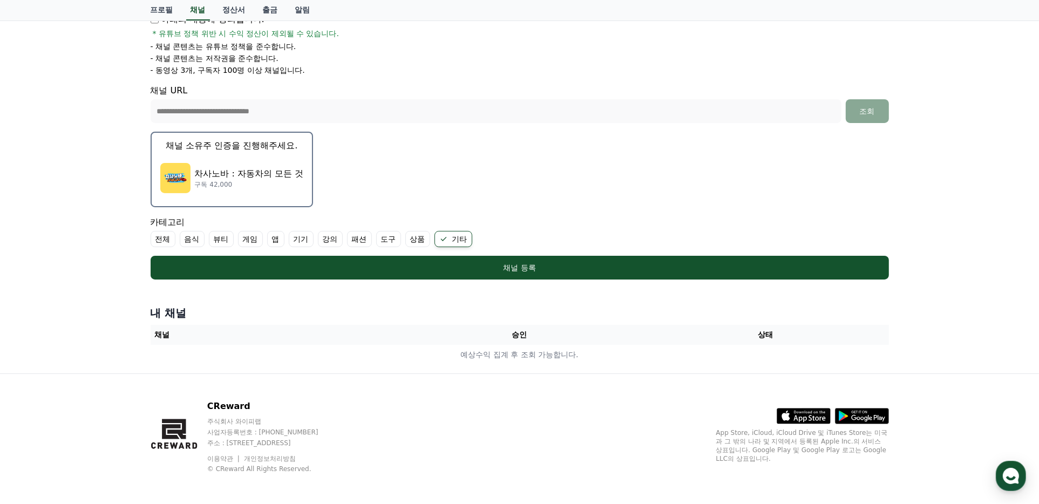
click at [522, 330] on th "승인" at bounding box center [519, 335] width 246 height 20
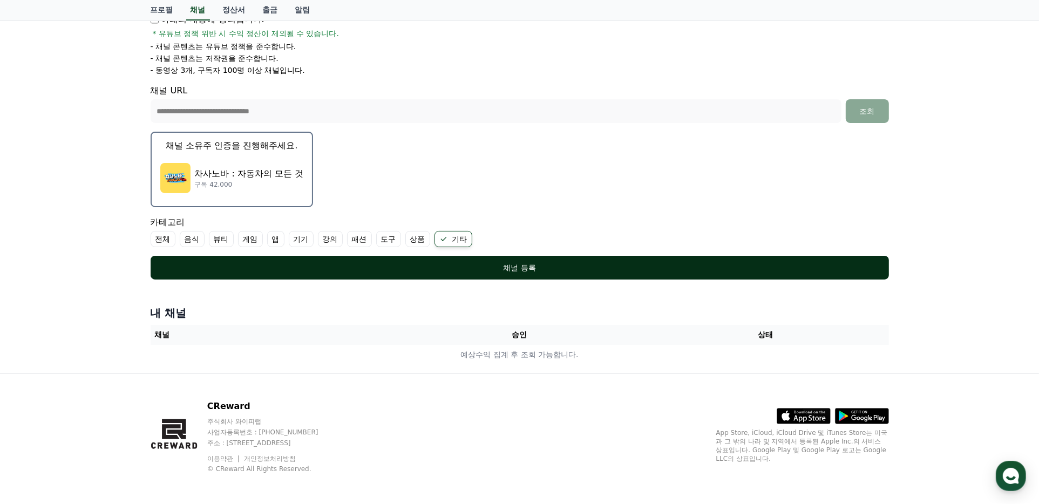
click at [520, 270] on button "채널 등록" at bounding box center [520, 268] width 738 height 24
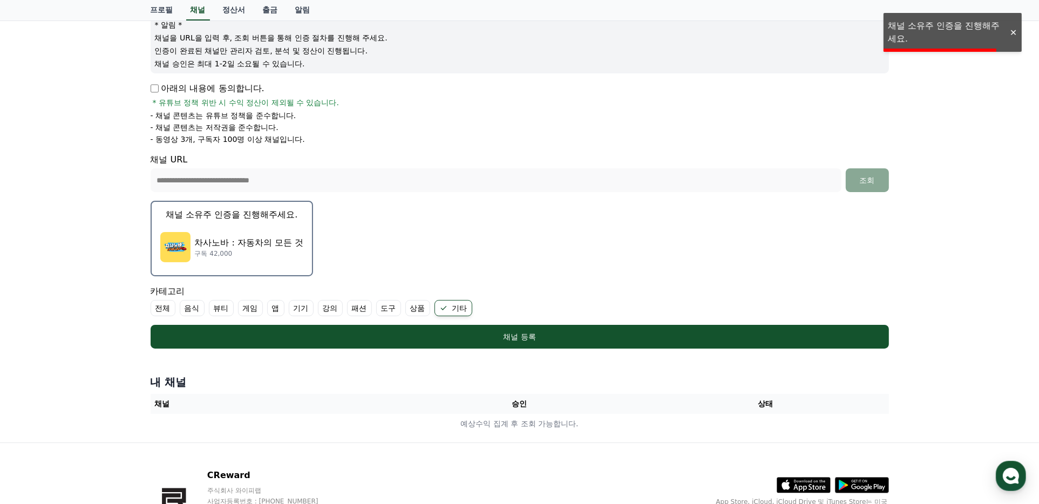
scroll to position [95, 0]
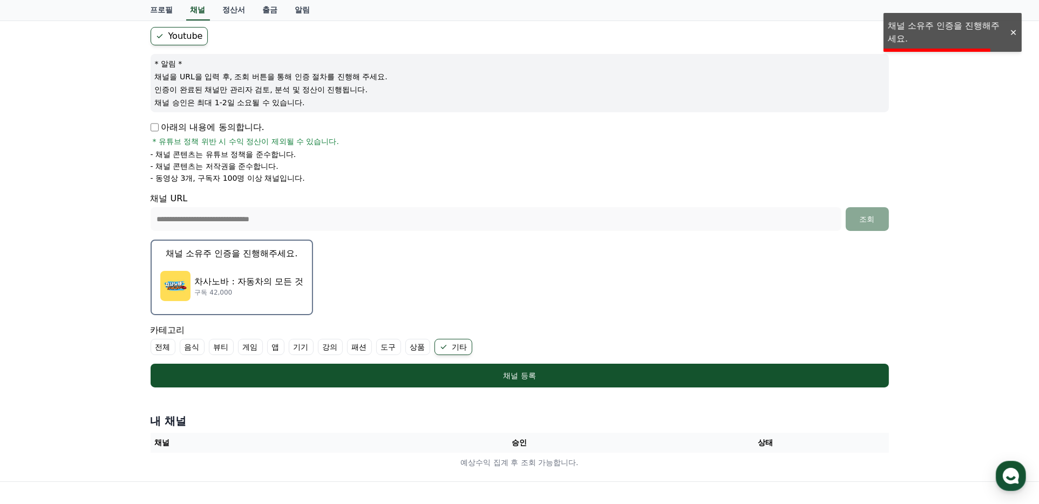
click at [951, 39] on div "**********" at bounding box center [519, 230] width 1039 height 502
click at [238, 276] on p "차사노바 : 자동차의 모든 것" at bounding box center [249, 281] width 109 height 13
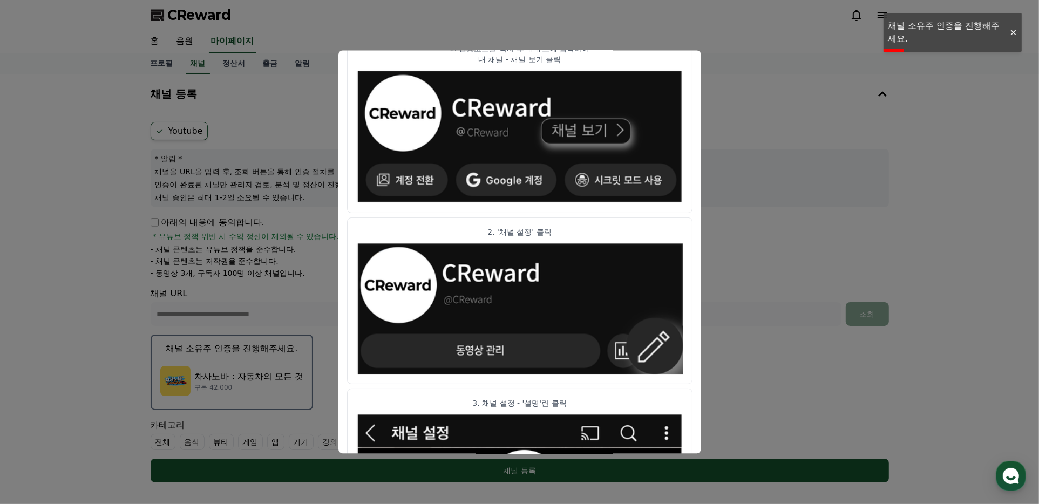
scroll to position [0, 0]
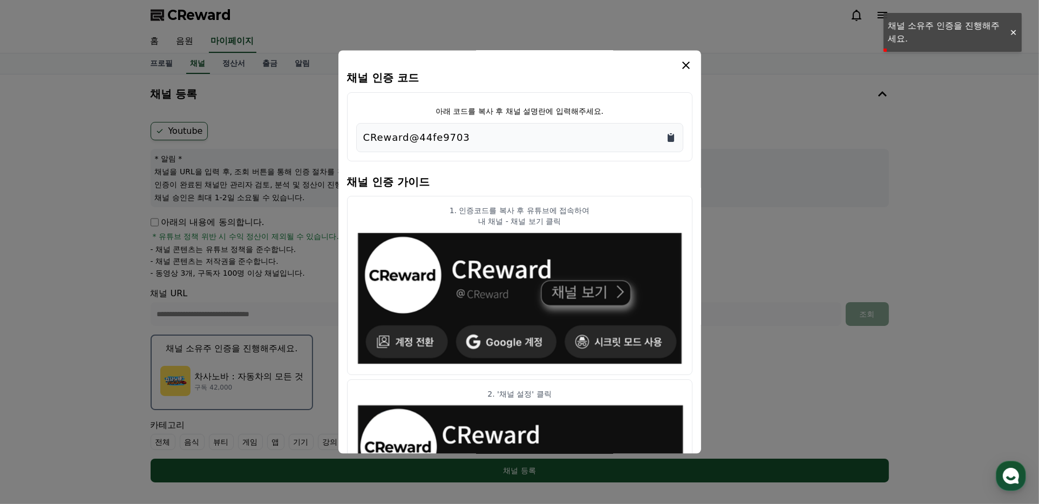
click at [674, 135] on icon "Copy to clipboard" at bounding box center [670, 138] width 6 height 8
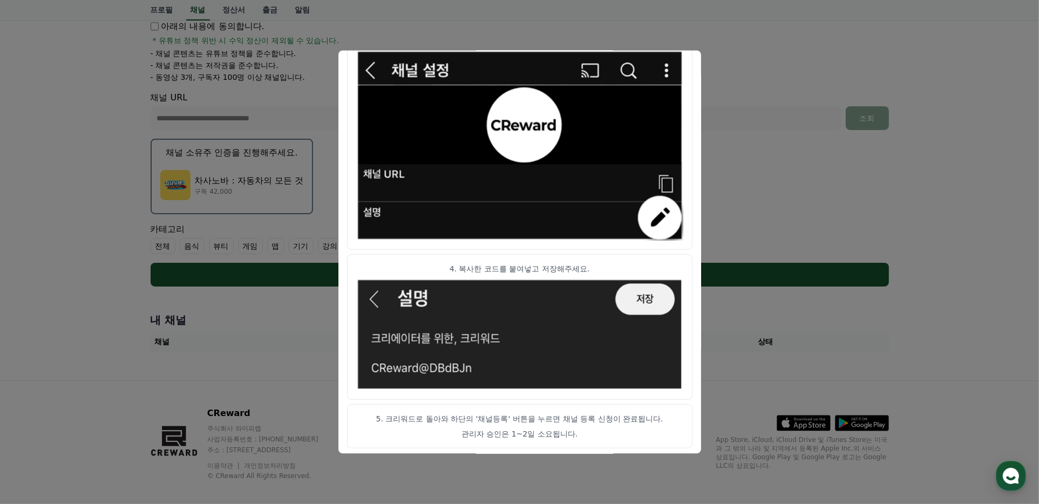
scroll to position [203, 0]
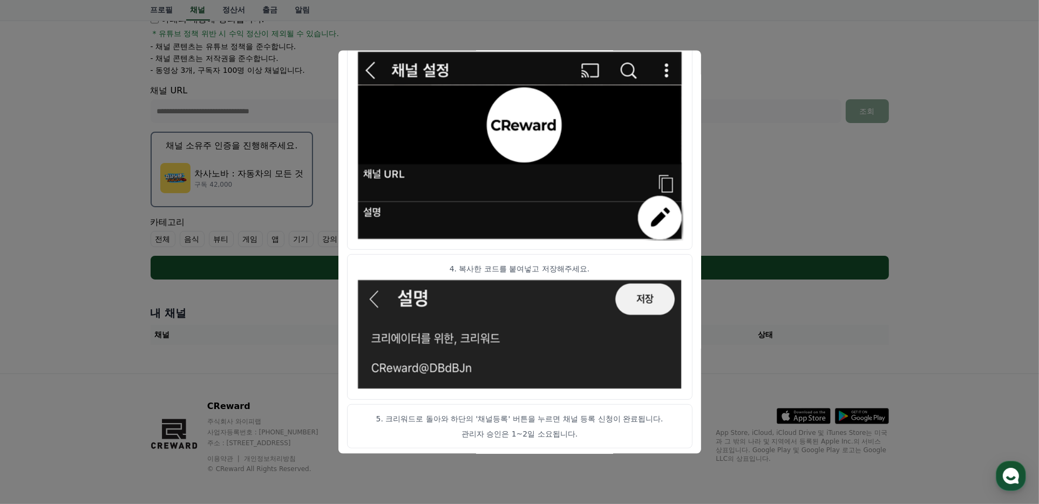
drag, startPoint x: 497, startPoint y: 262, endPoint x: 552, endPoint y: 261, distance: 55.1
click at [550, 263] on p "4. 복사한 코드를 붙여넣고 저장해주세요." at bounding box center [519, 268] width 327 height 11
click at [552, 263] on p "4. 복사한 코드를 붙여넣고 저장해주세요." at bounding box center [519, 268] width 327 height 11
drag, startPoint x: 516, startPoint y: 425, endPoint x: 597, endPoint y: 428, distance: 81.5
click at [593, 428] on article "5. 크리워드로 돌아와 하단의 '채널등록' 버튼을 누르면 채널 등록 신청이 완료됩니다. 관리자 승인은 1~2일 소요됩니다." at bounding box center [519, 426] width 345 height 44
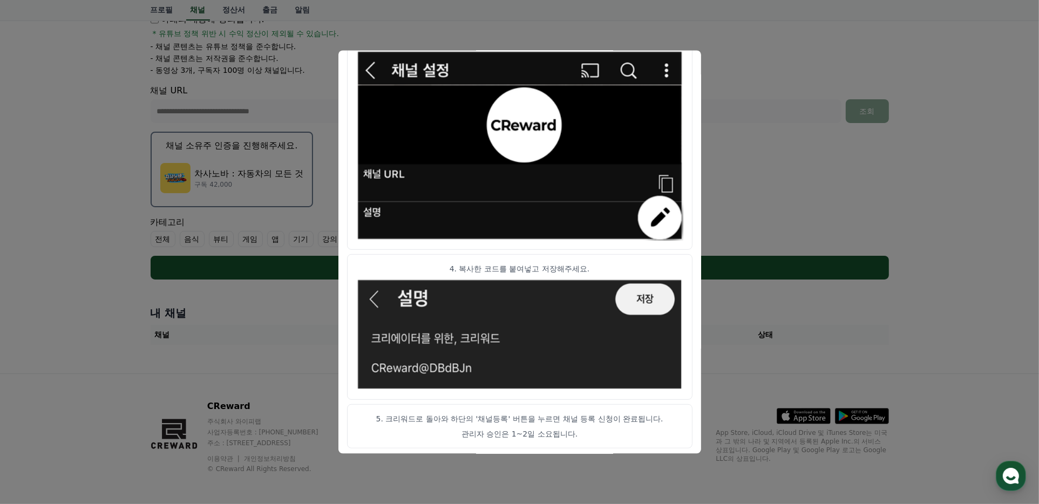
click at [598, 428] on p "관리자 승인은 1~2일 소요됩니다." at bounding box center [519, 433] width 327 height 11
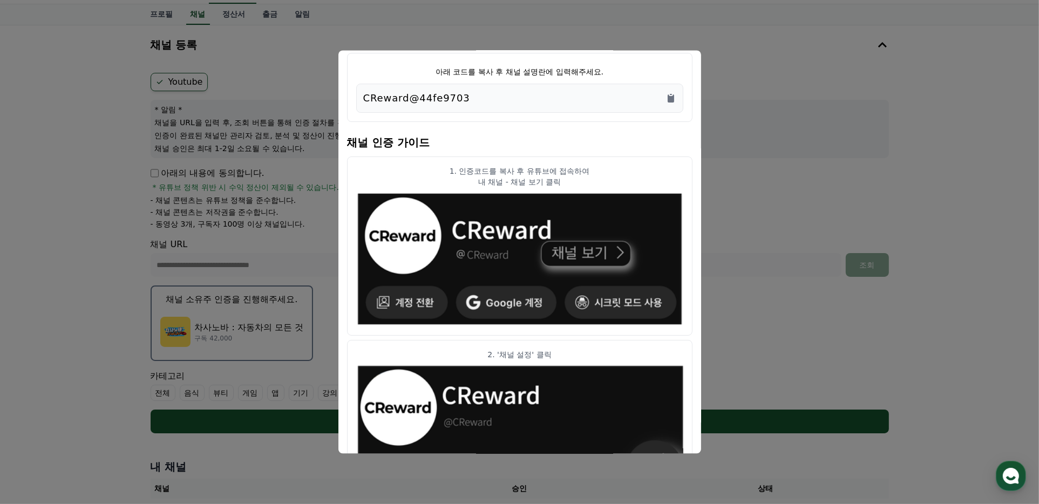
scroll to position [41, 0]
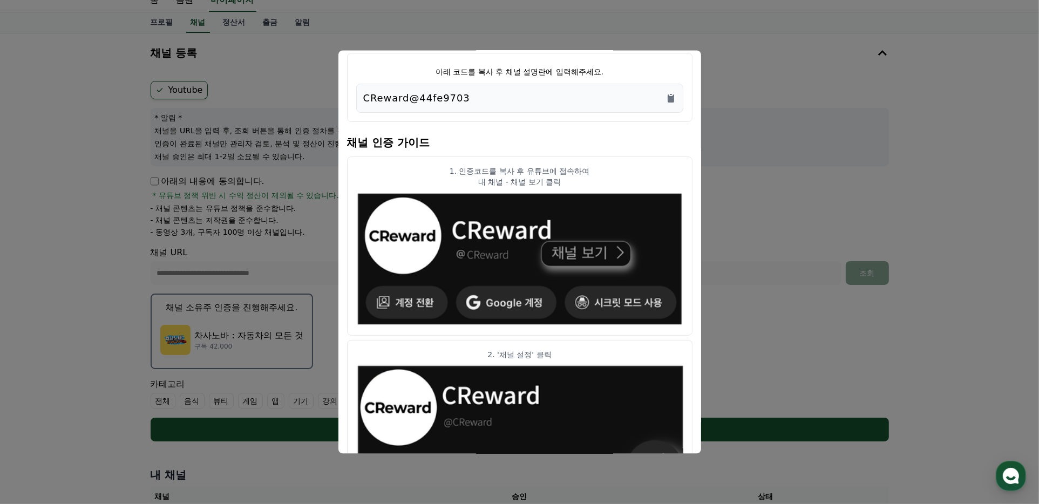
click at [787, 180] on button "close modal" at bounding box center [519, 252] width 1039 height 504
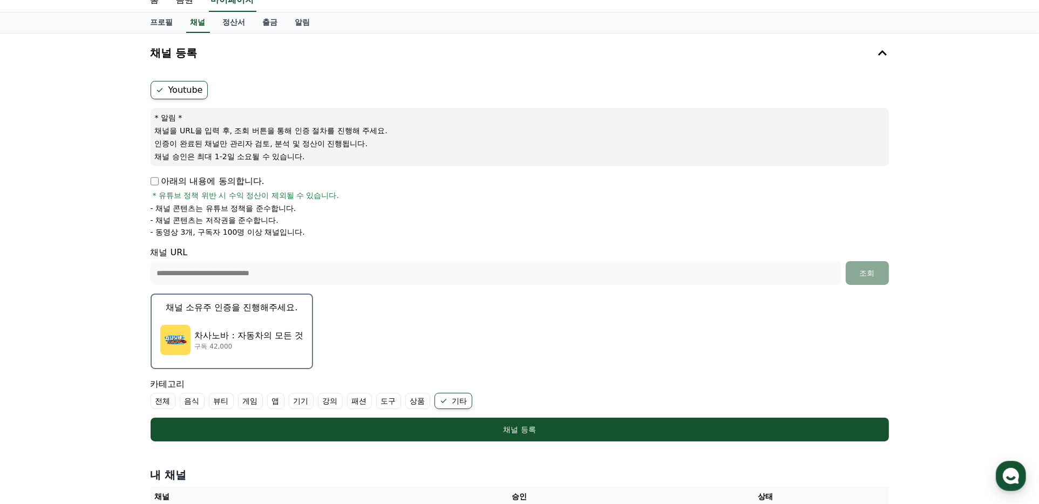
scroll to position [203, 0]
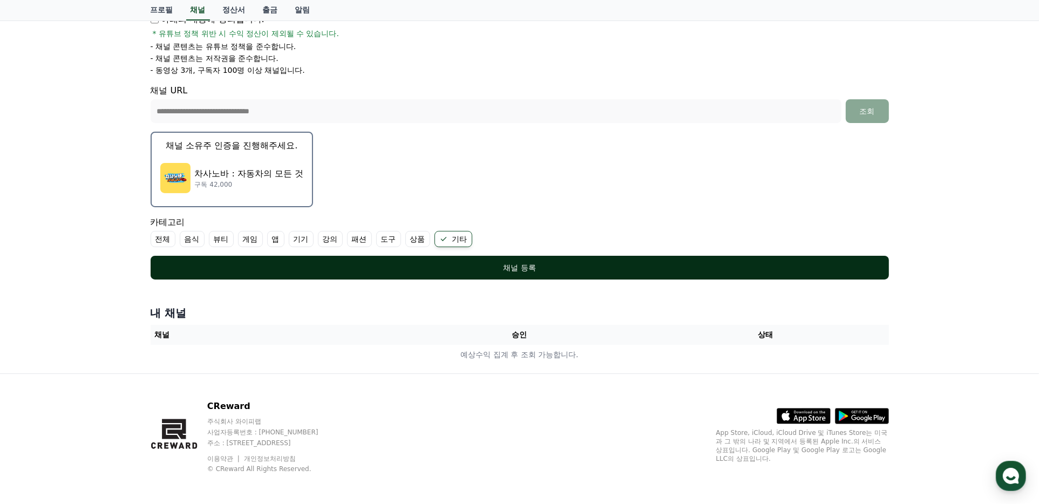
click at [534, 265] on div "채널 등록" at bounding box center [519, 267] width 695 height 11
